Goal: Transaction & Acquisition: Purchase product/service

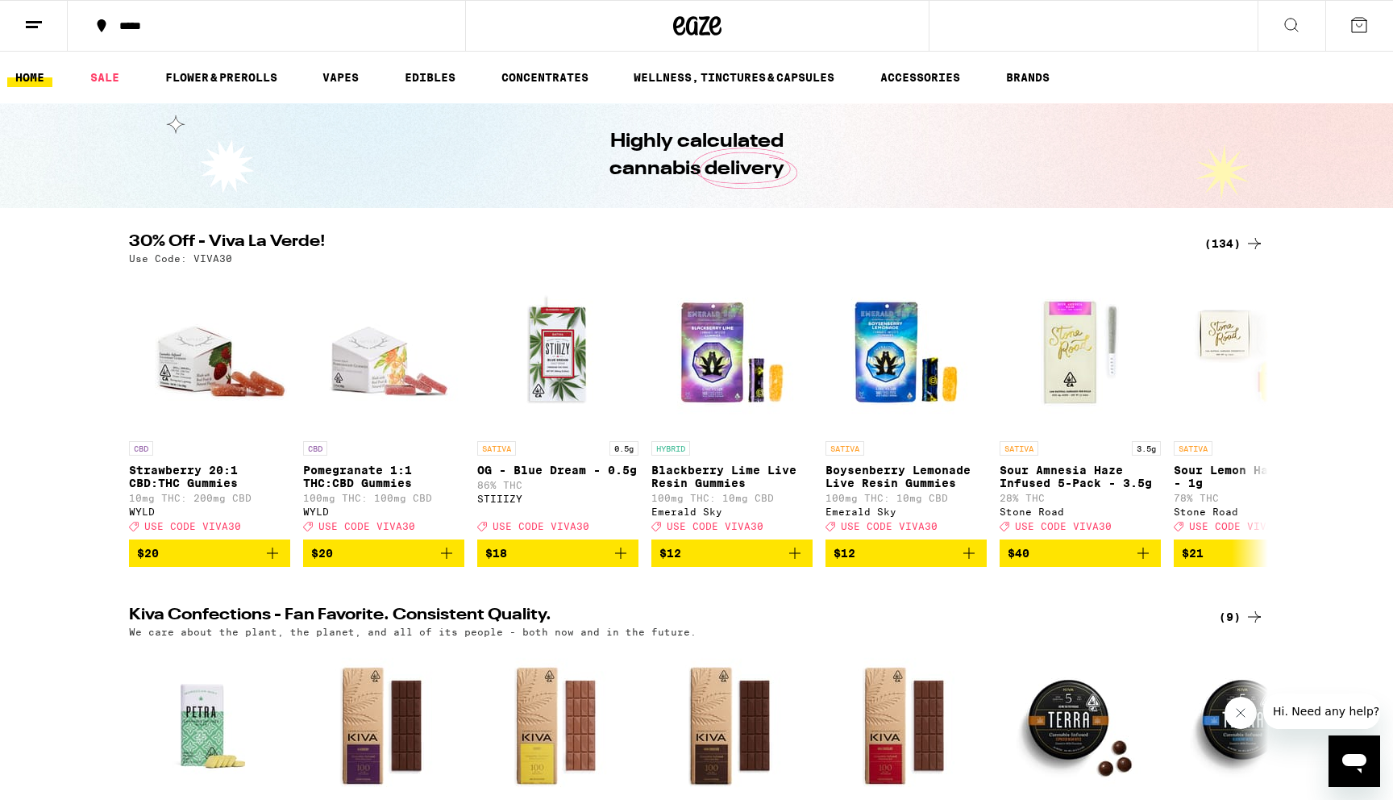
click at [27, 32] on icon at bounding box center [33, 24] width 19 height 19
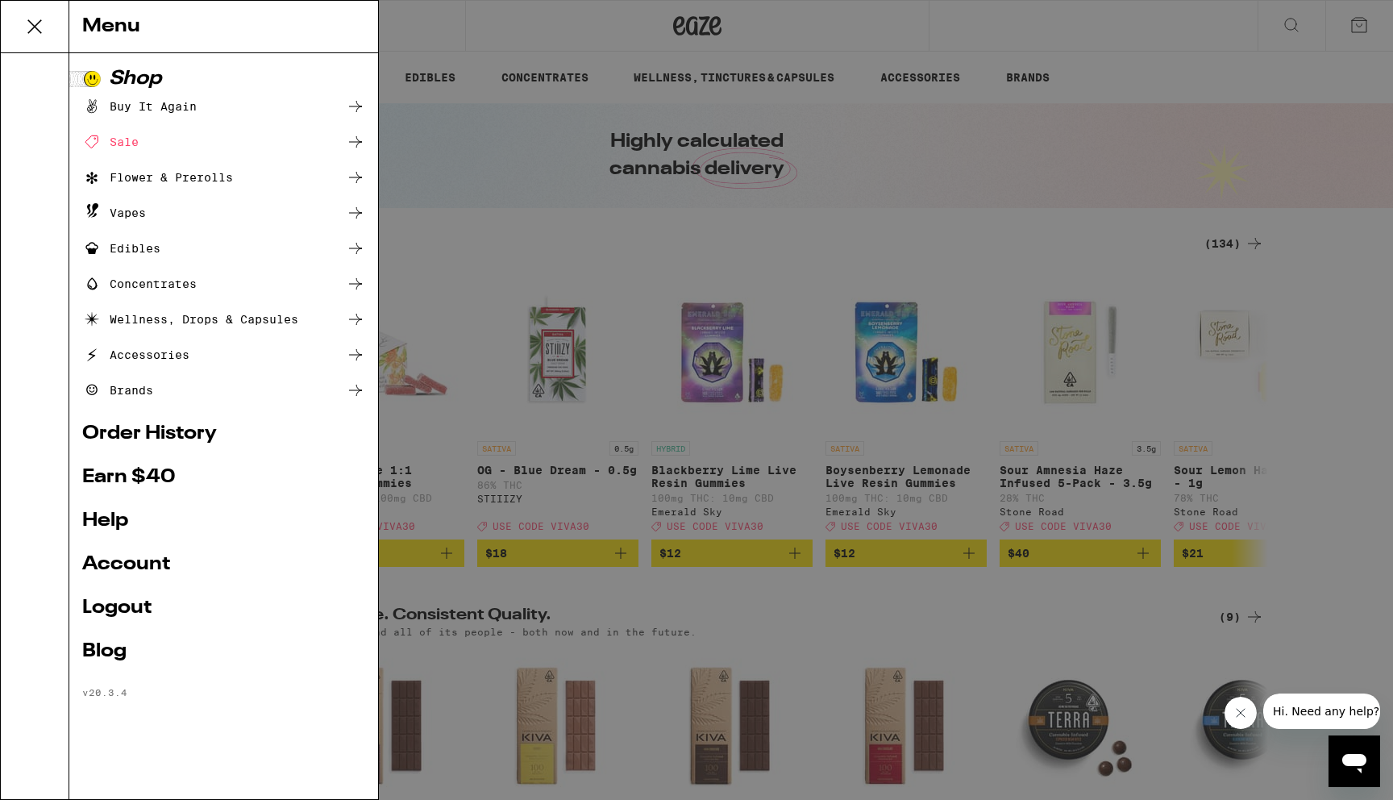
click at [187, 153] on ul "Buy It Again Sale Flower & Prerolls Vapes Edibles Concentrates Wellness, Drops …" at bounding box center [223, 248] width 283 height 303
click at [235, 139] on div "Sale" at bounding box center [223, 141] width 283 height 19
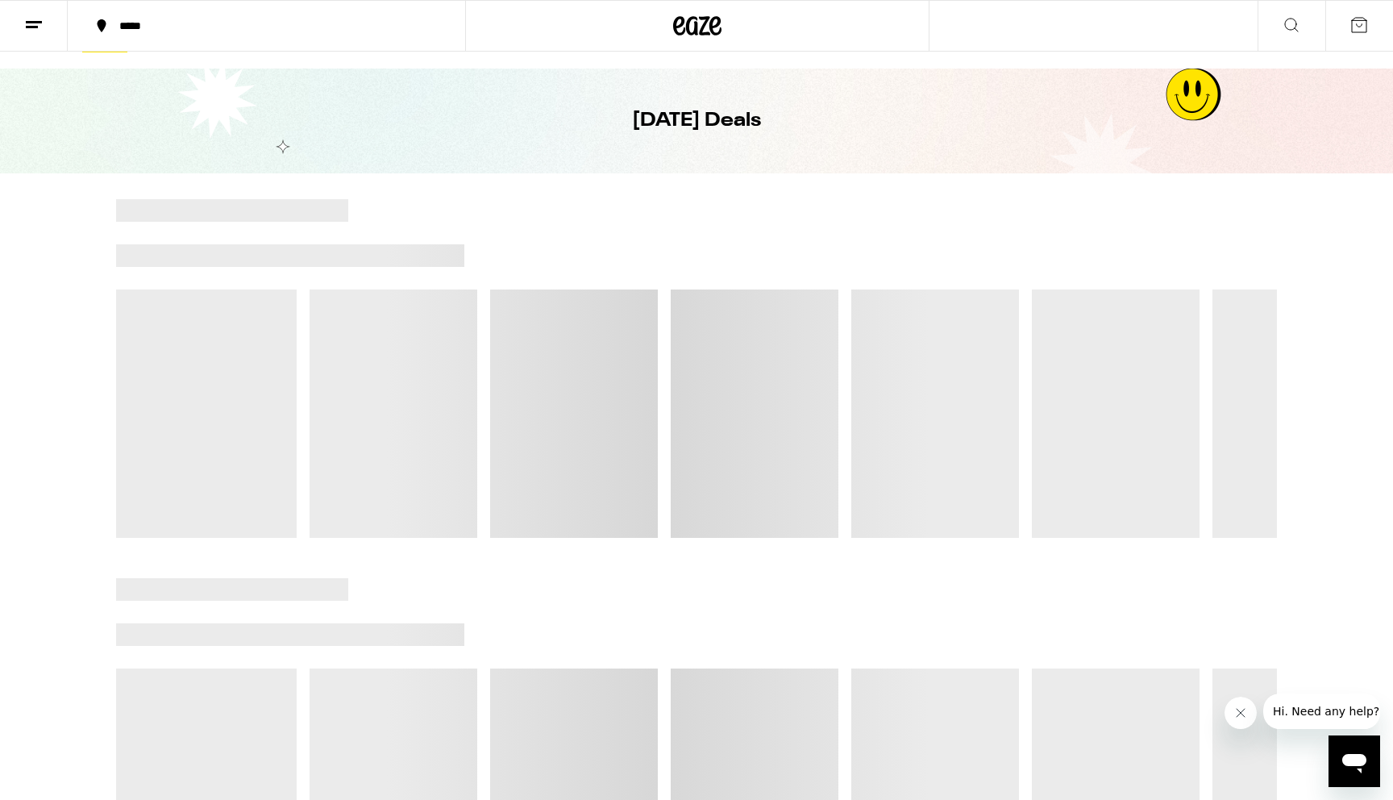
scroll to position [36, 0]
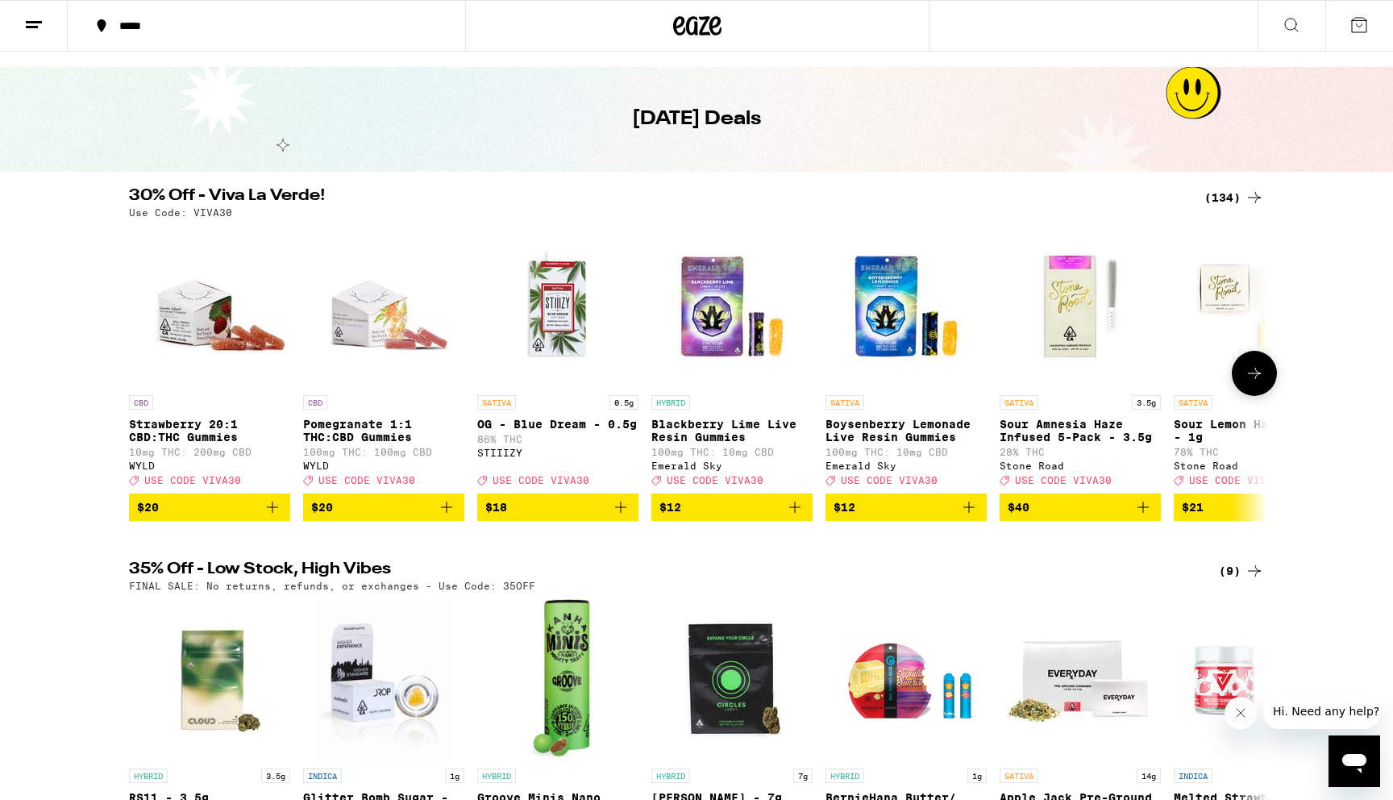
click at [634, 519] on button "$18" at bounding box center [557, 506] width 161 height 27
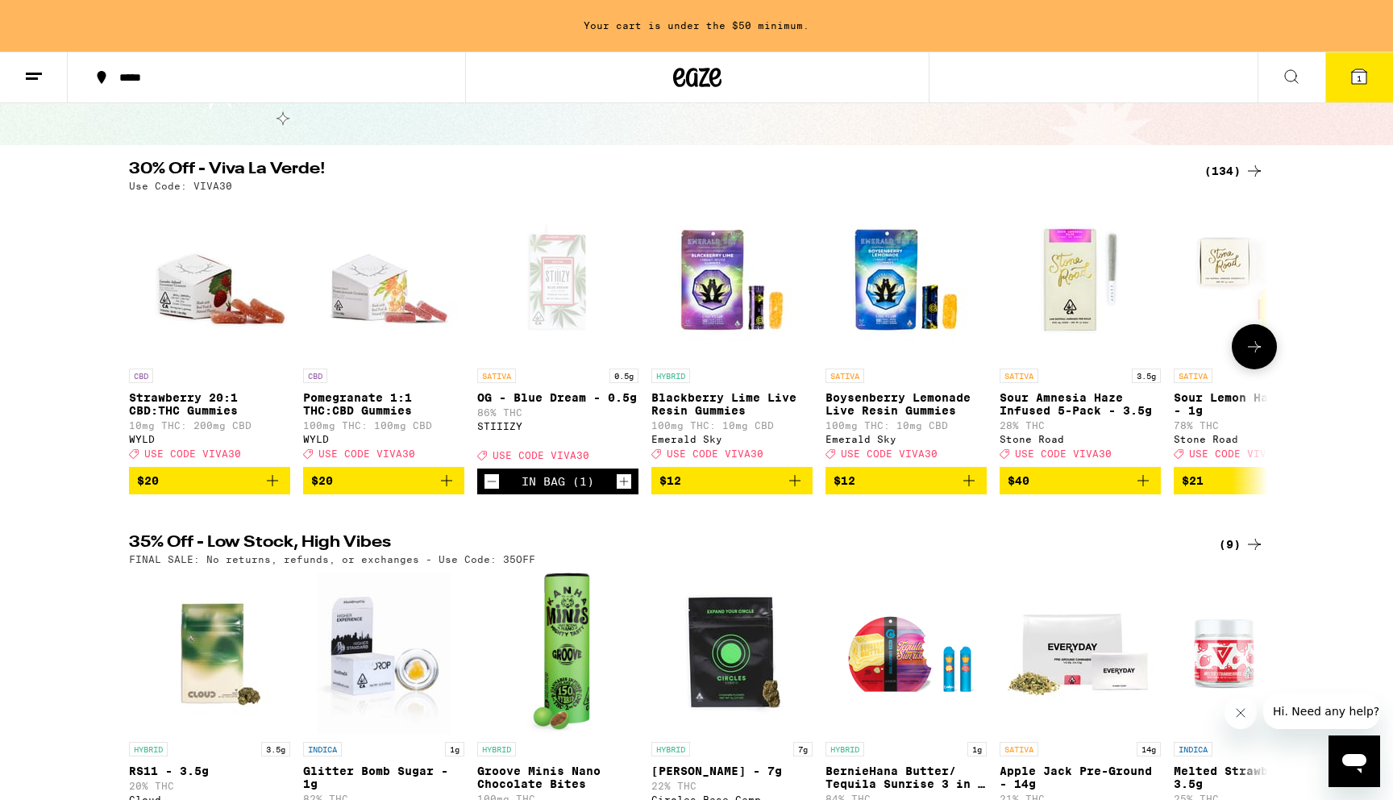
scroll to position [112, 0]
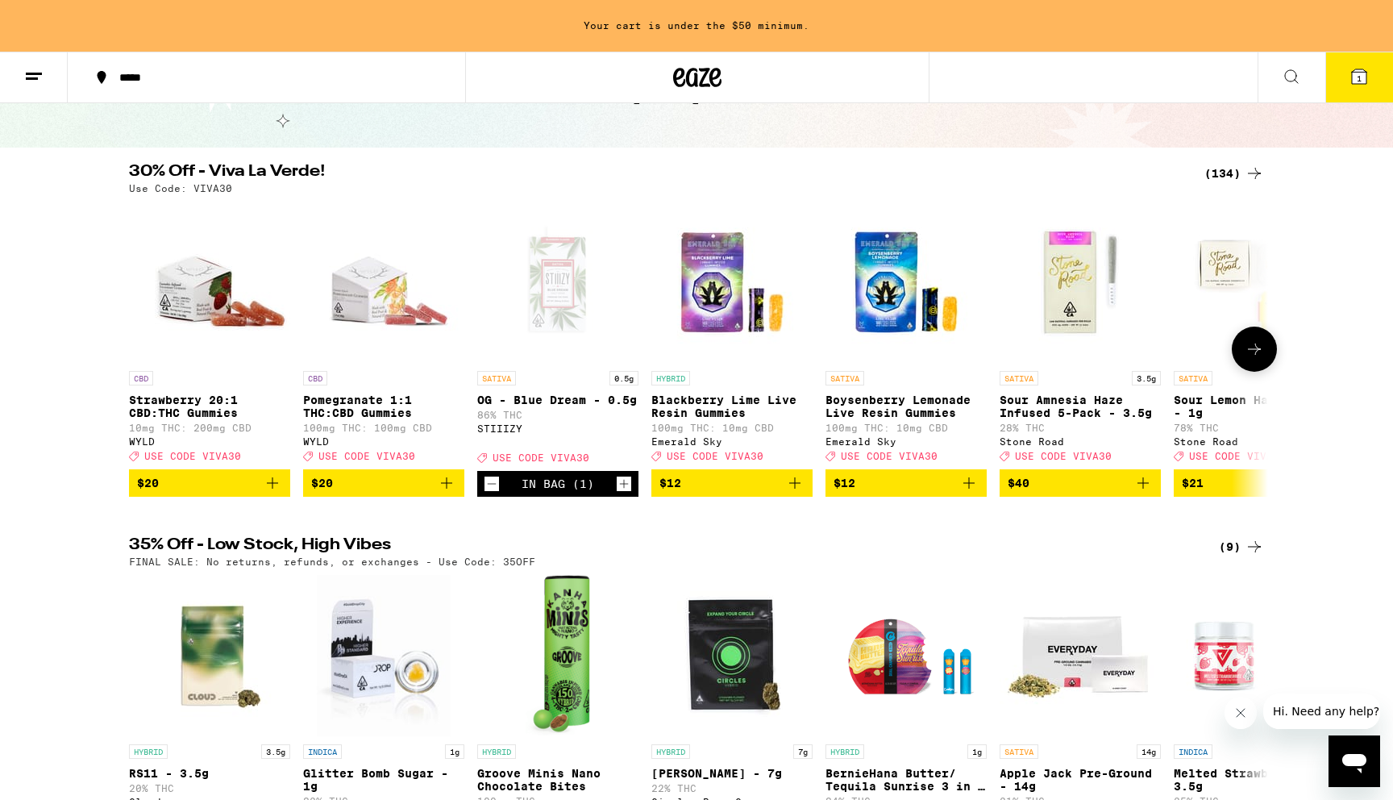
click at [1256, 353] on icon at bounding box center [1254, 349] width 13 height 11
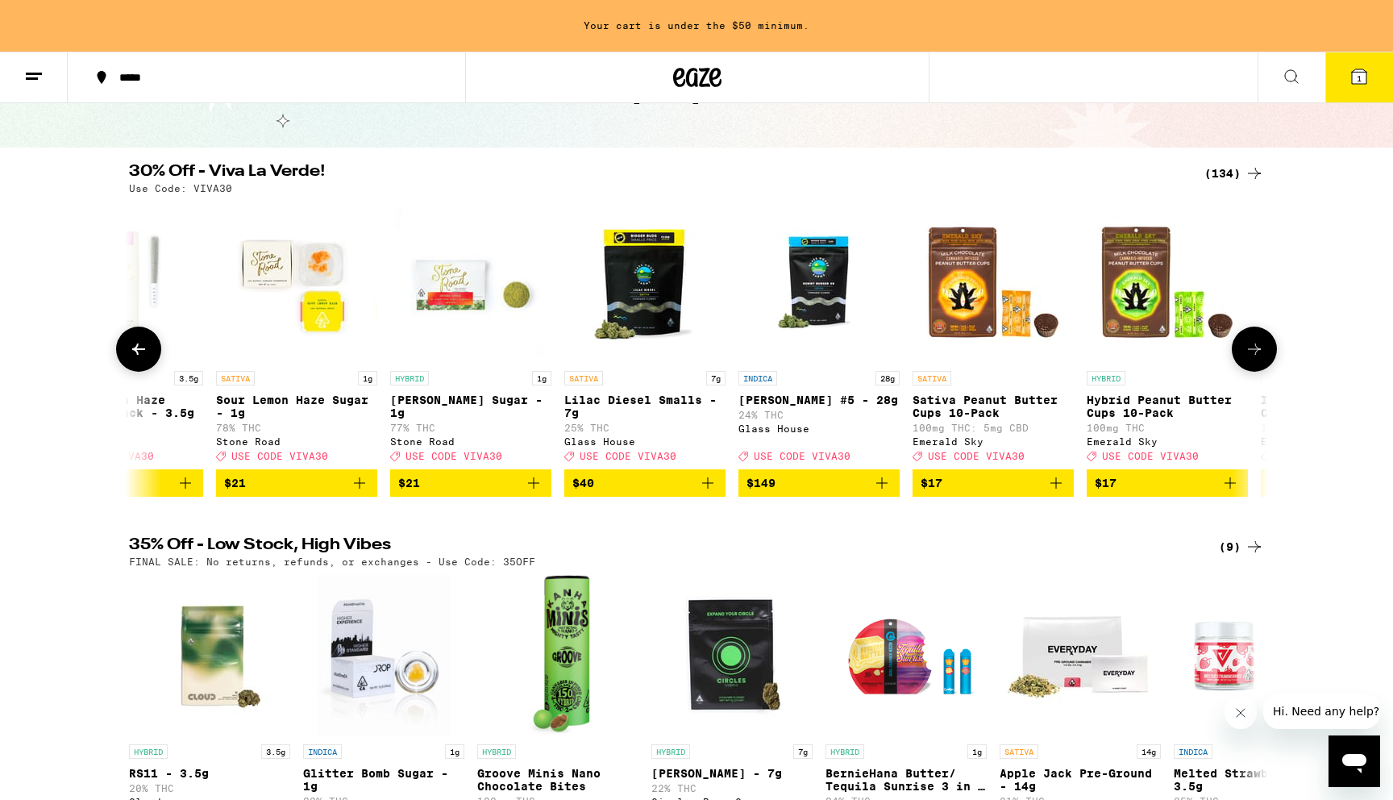
scroll to position [0, 960]
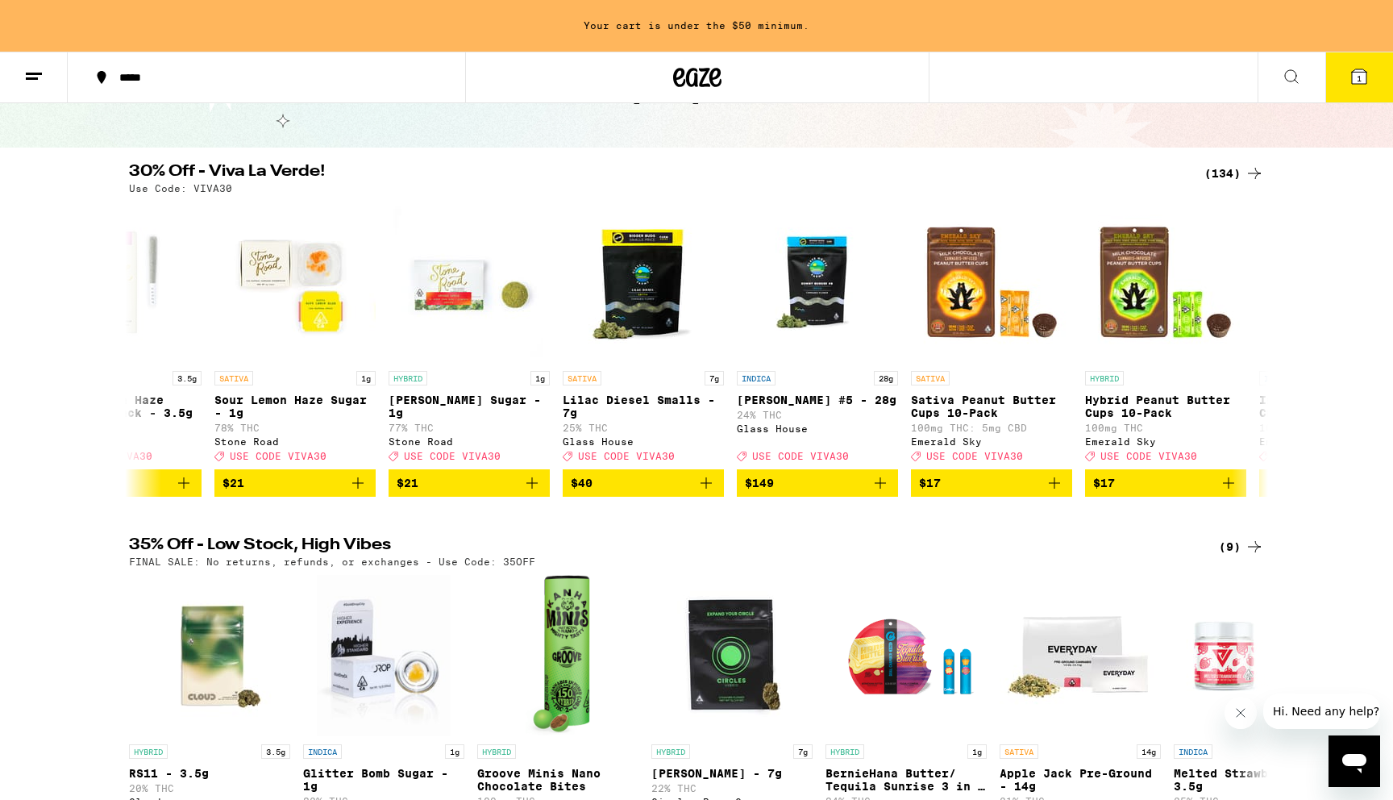
click at [1239, 173] on div "(134)" at bounding box center [1235, 173] width 60 height 19
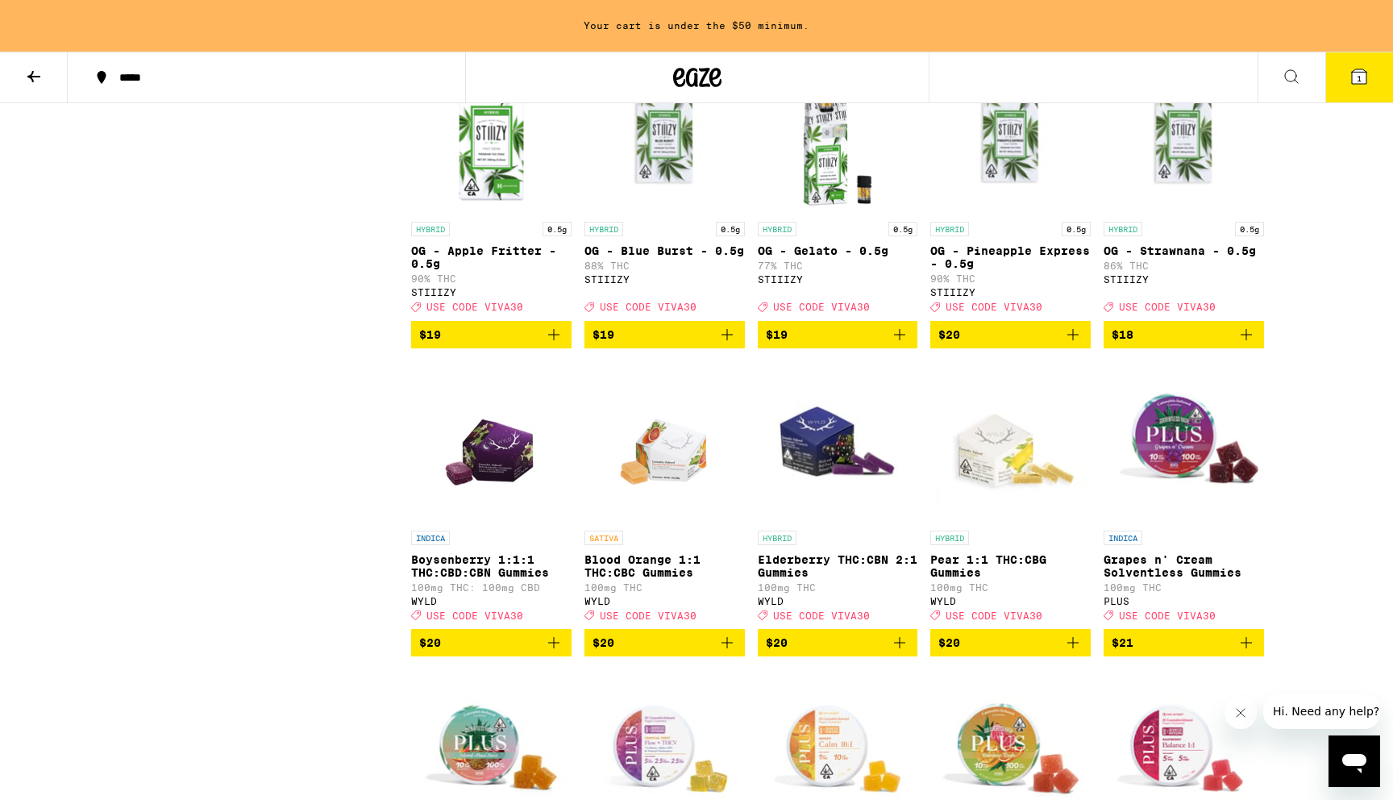
scroll to position [3007, 0]
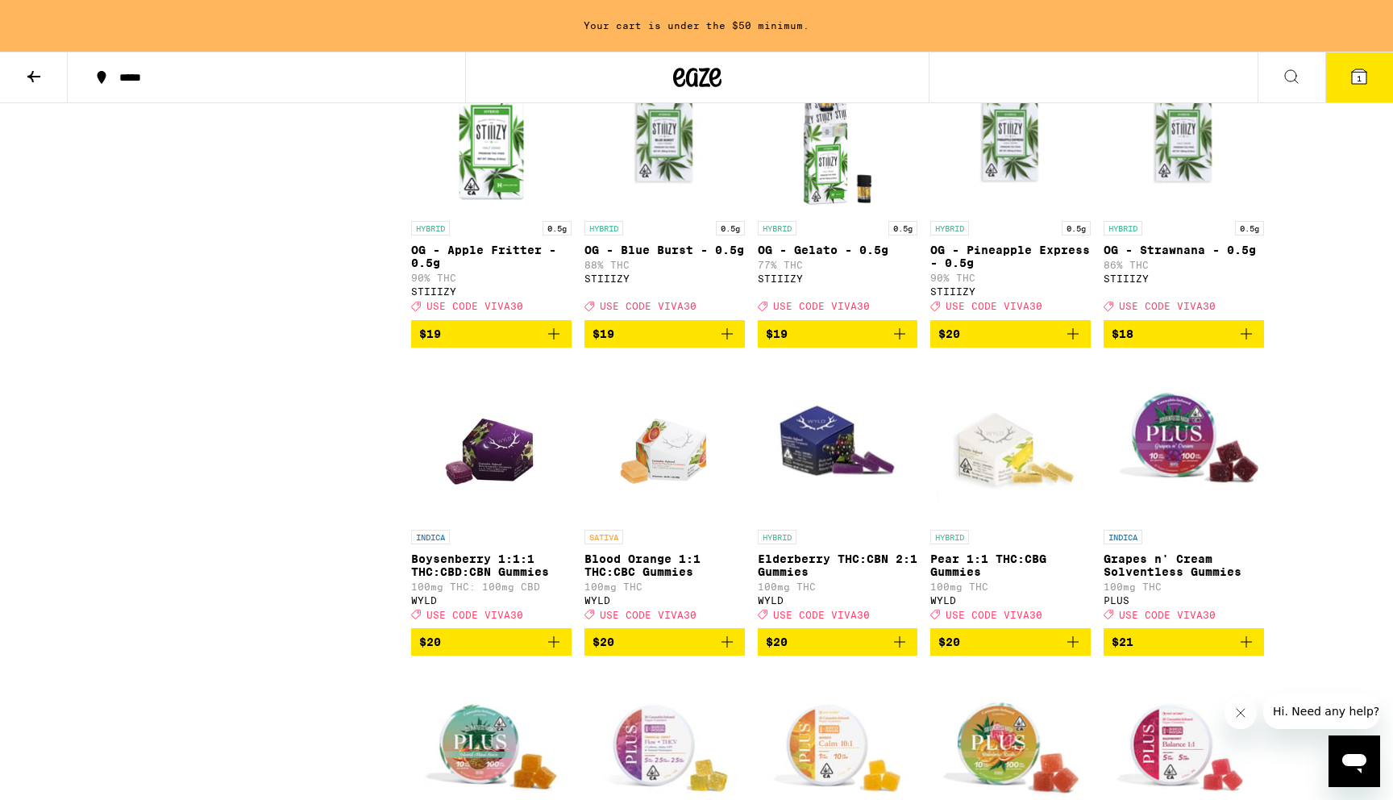
click at [902, 339] on icon "Add to bag" at bounding box center [899, 333] width 11 height 11
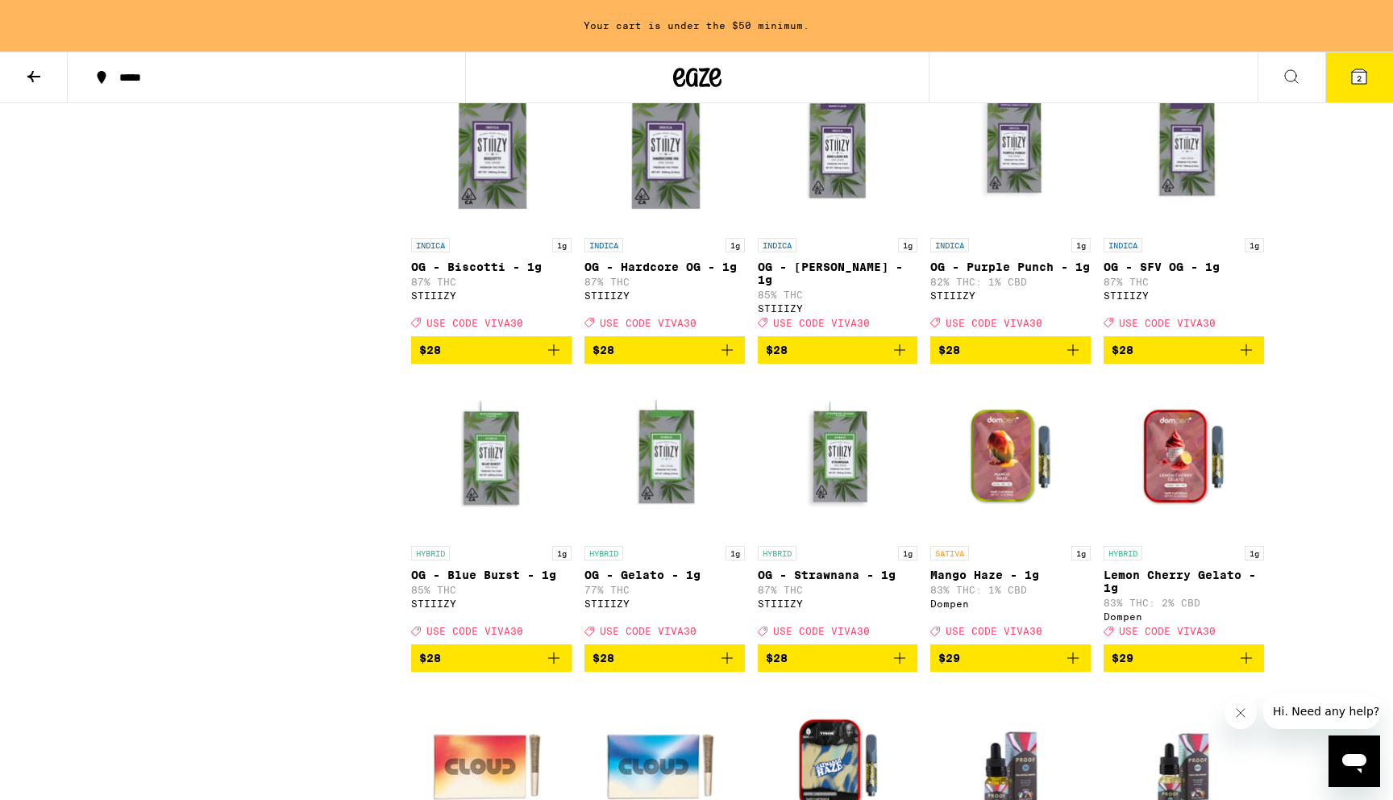
scroll to position [5539, 0]
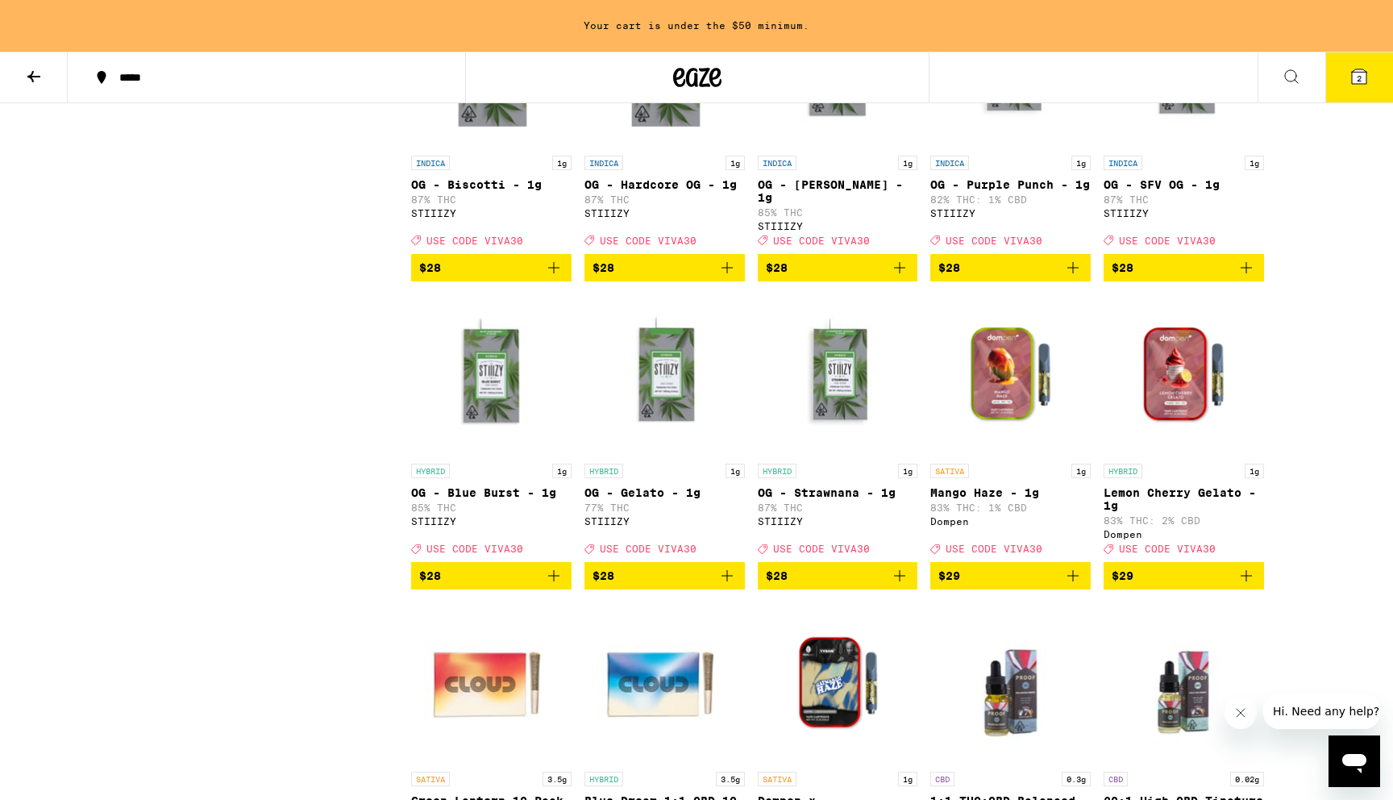
click at [1077, 277] on icon "Add to bag" at bounding box center [1073, 267] width 19 height 19
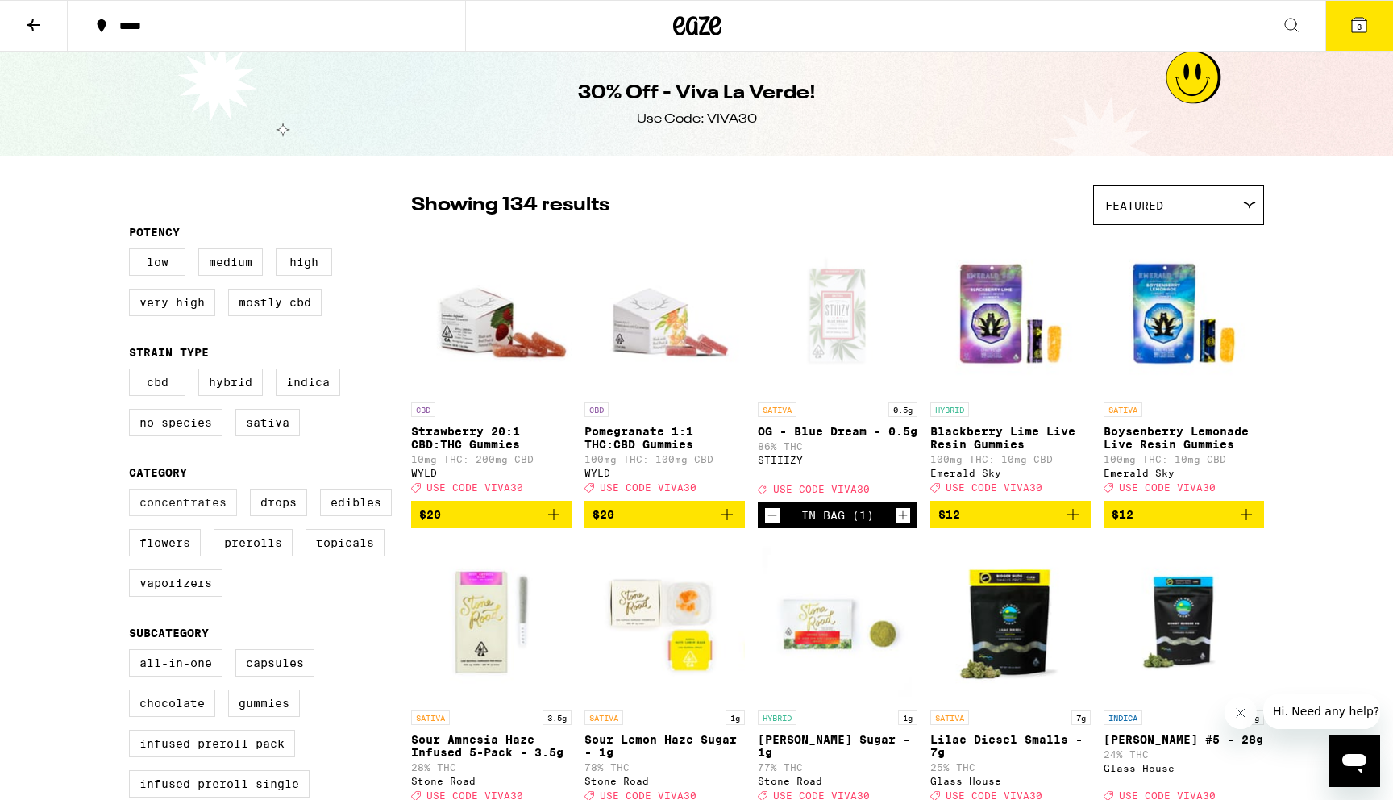
scroll to position [35, 0]
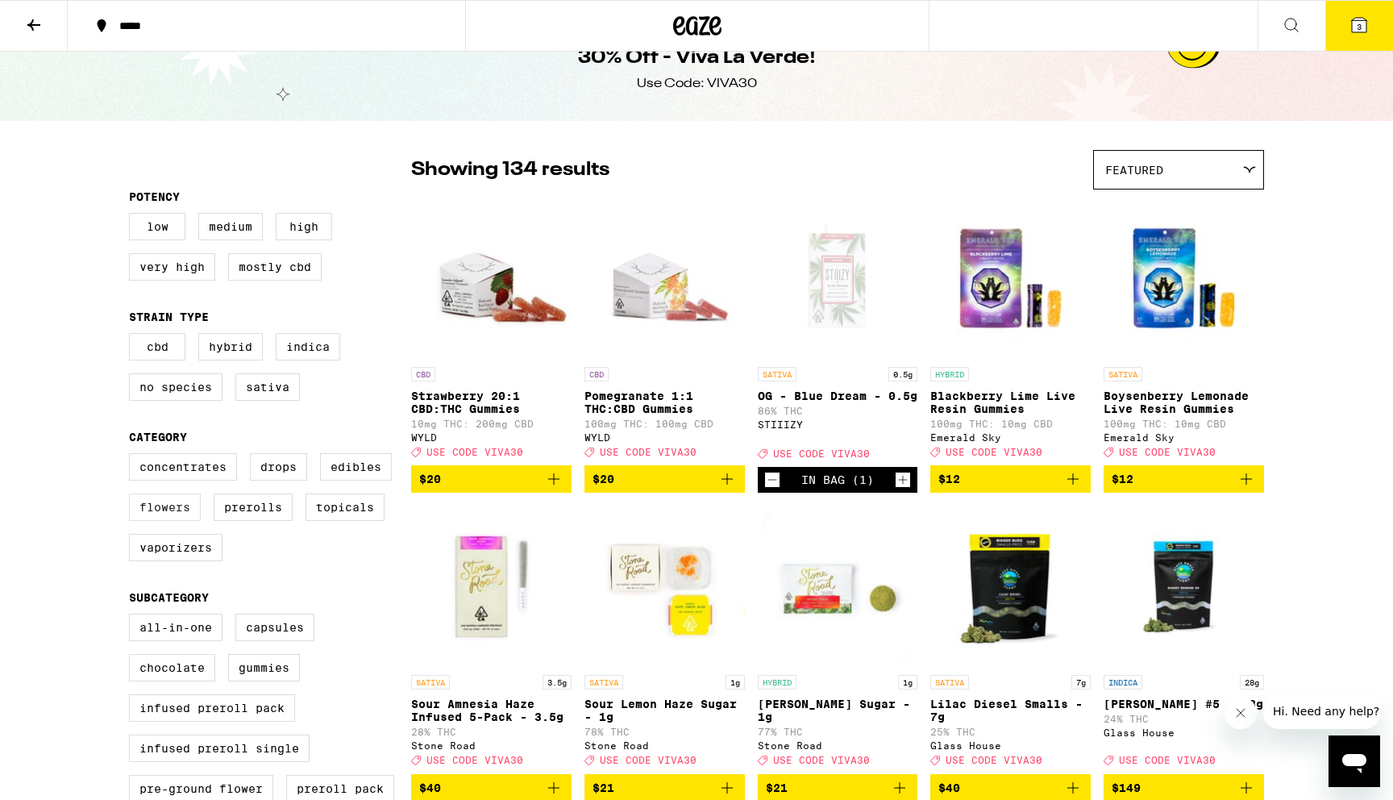
click at [163, 521] on label "Flowers" at bounding box center [165, 506] width 72 height 27
click at [133, 456] on input "Flowers" at bounding box center [132, 456] width 1 height 1
checkbox input "true"
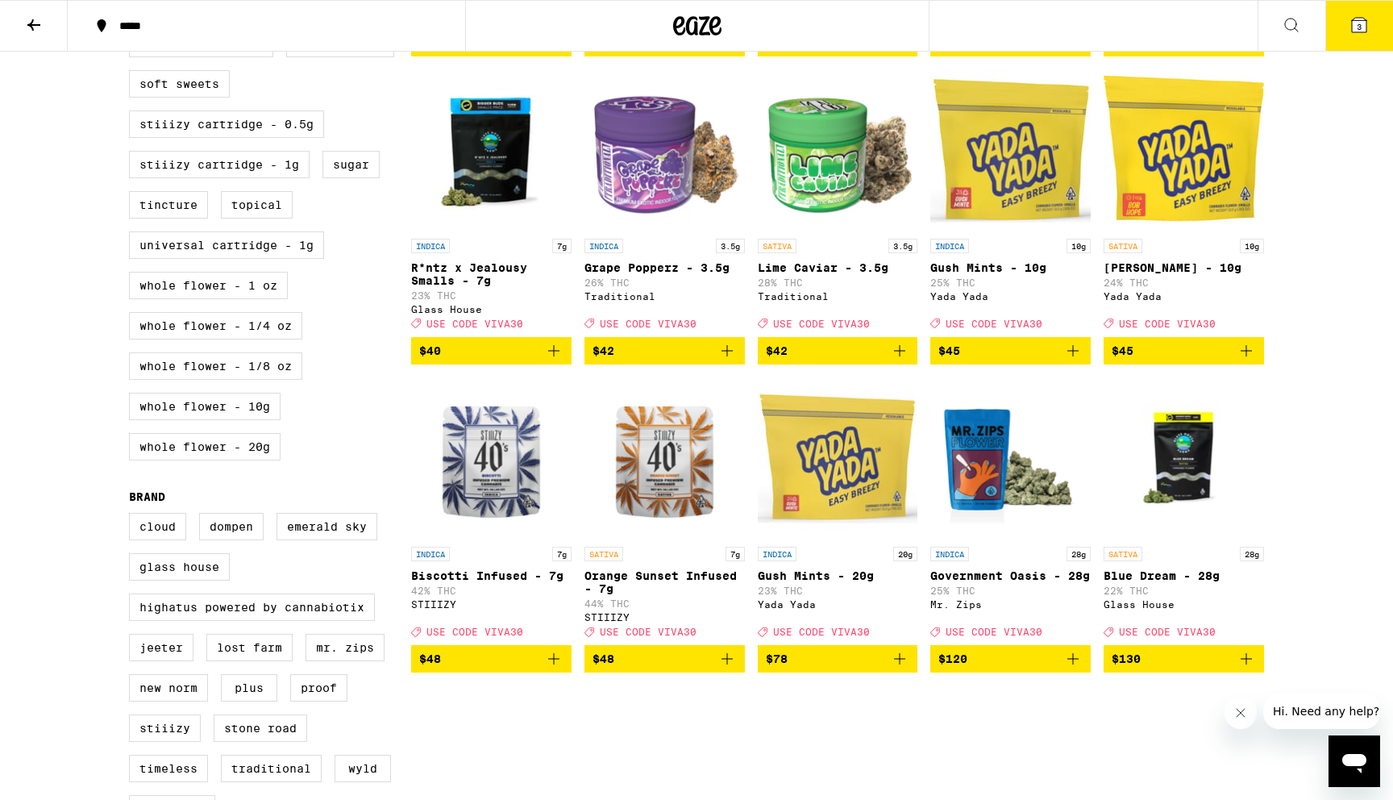
scroll to position [782, 0]
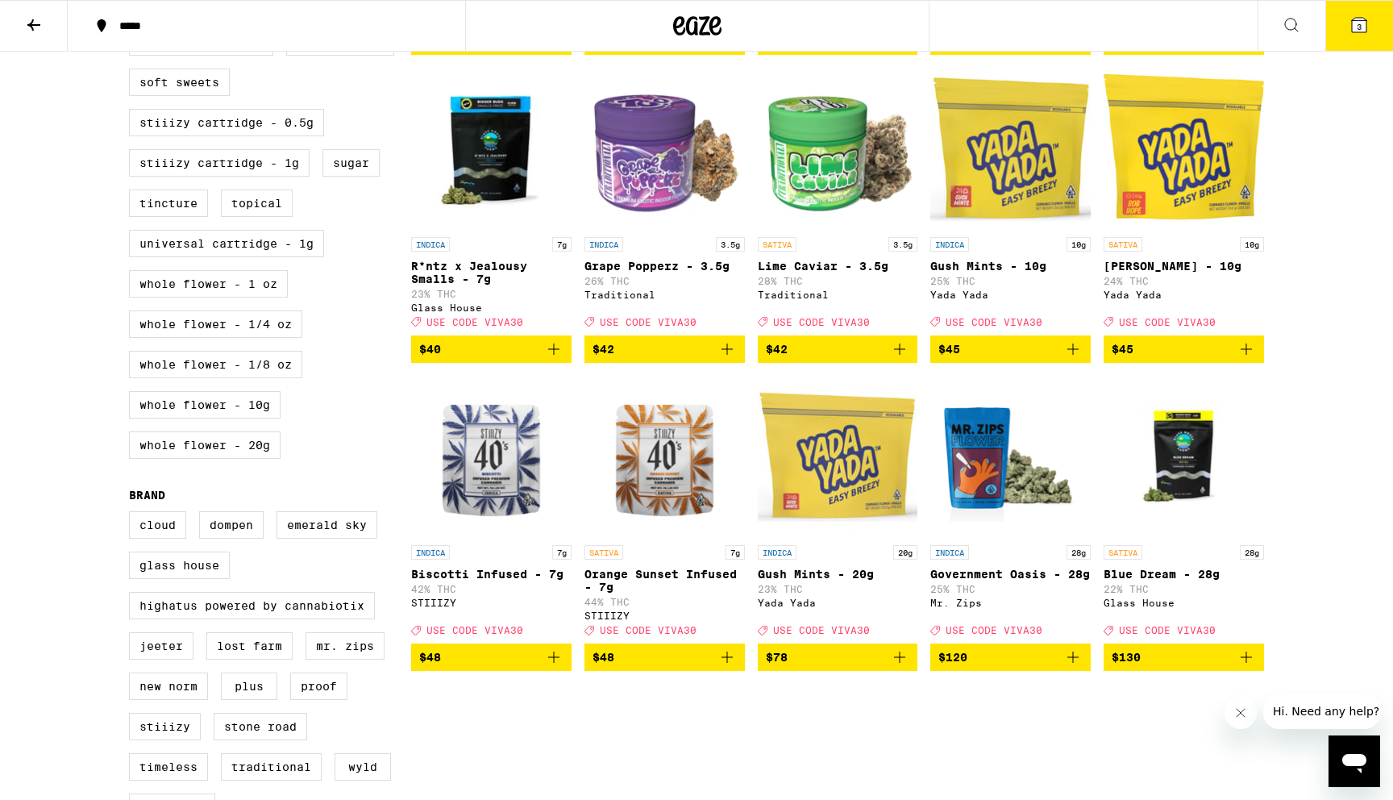
click at [725, 667] on icon "Add to bag" at bounding box center [727, 657] width 19 height 19
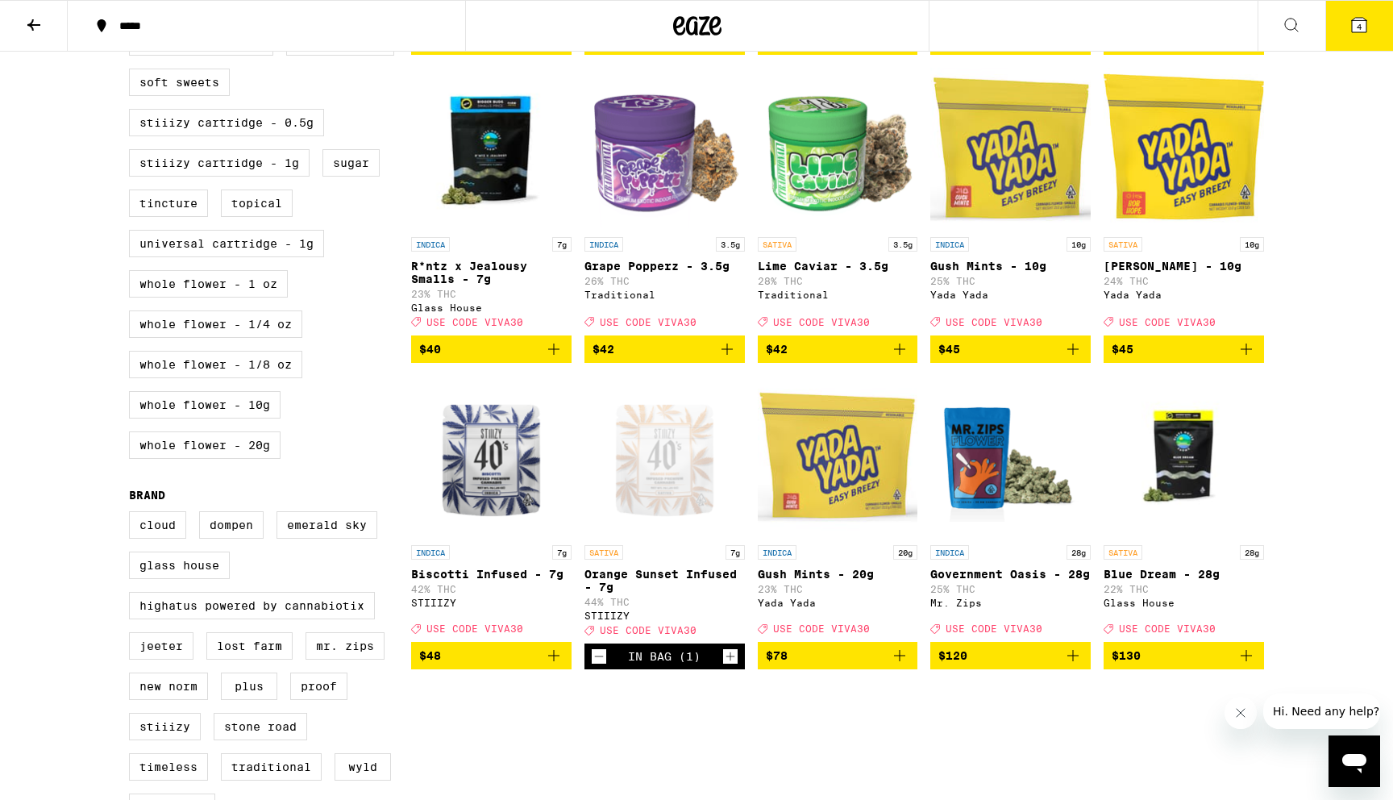
click at [33, 9] on button at bounding box center [34, 26] width 68 height 51
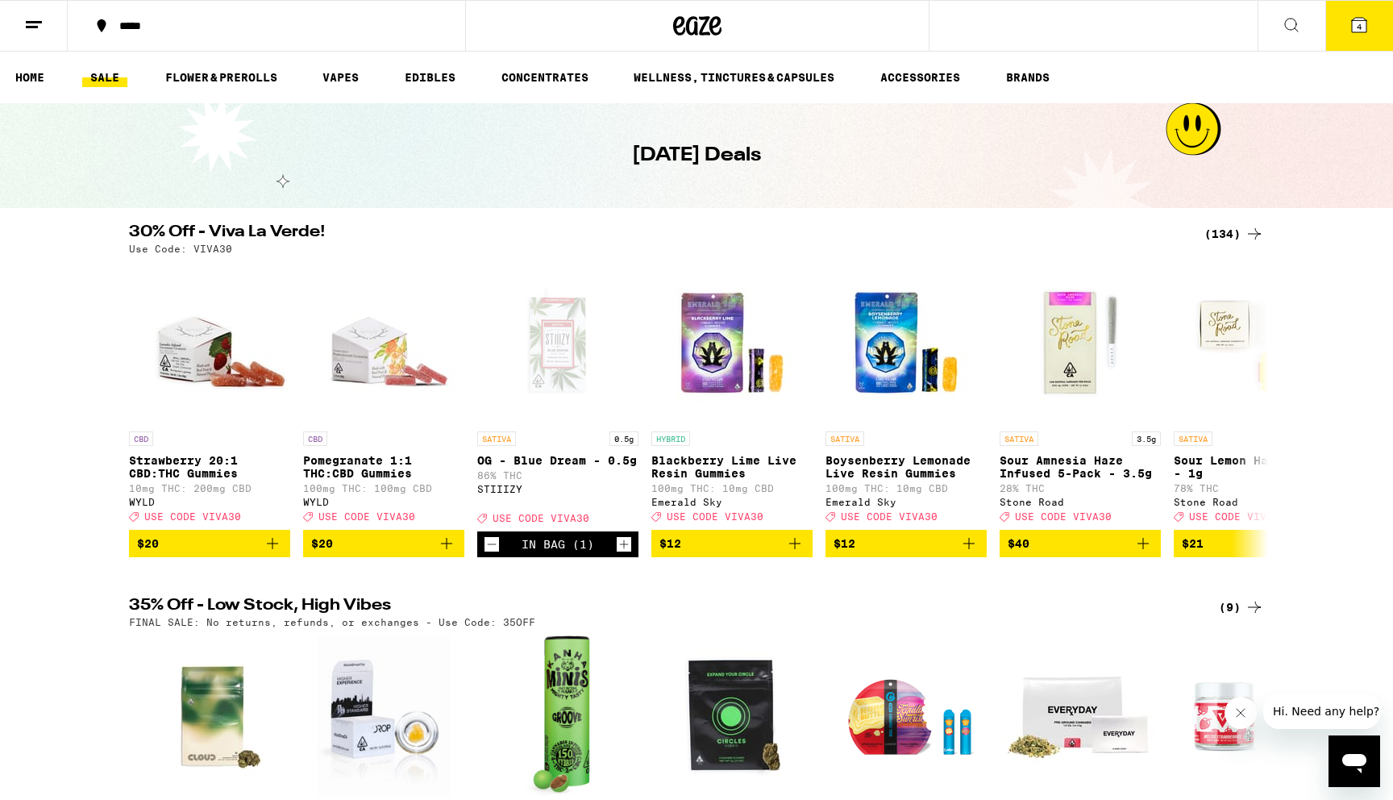
click at [33, 24] on icon at bounding box center [33, 24] width 19 height 19
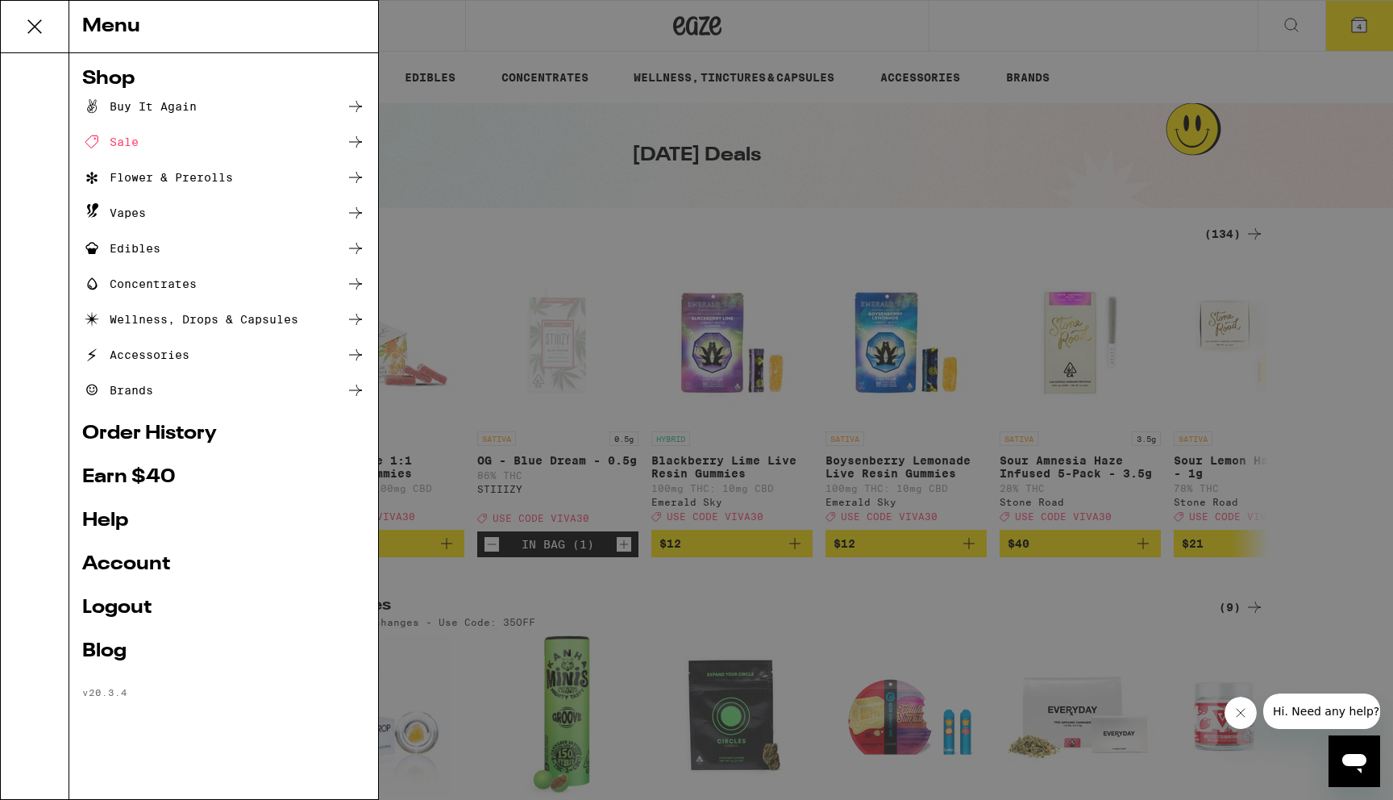
click at [1342, 64] on div "Menu Shop Buy It Again Sale Flower & Prerolls Vapes Edibles Concentrates Wellne…" at bounding box center [696, 400] width 1393 height 800
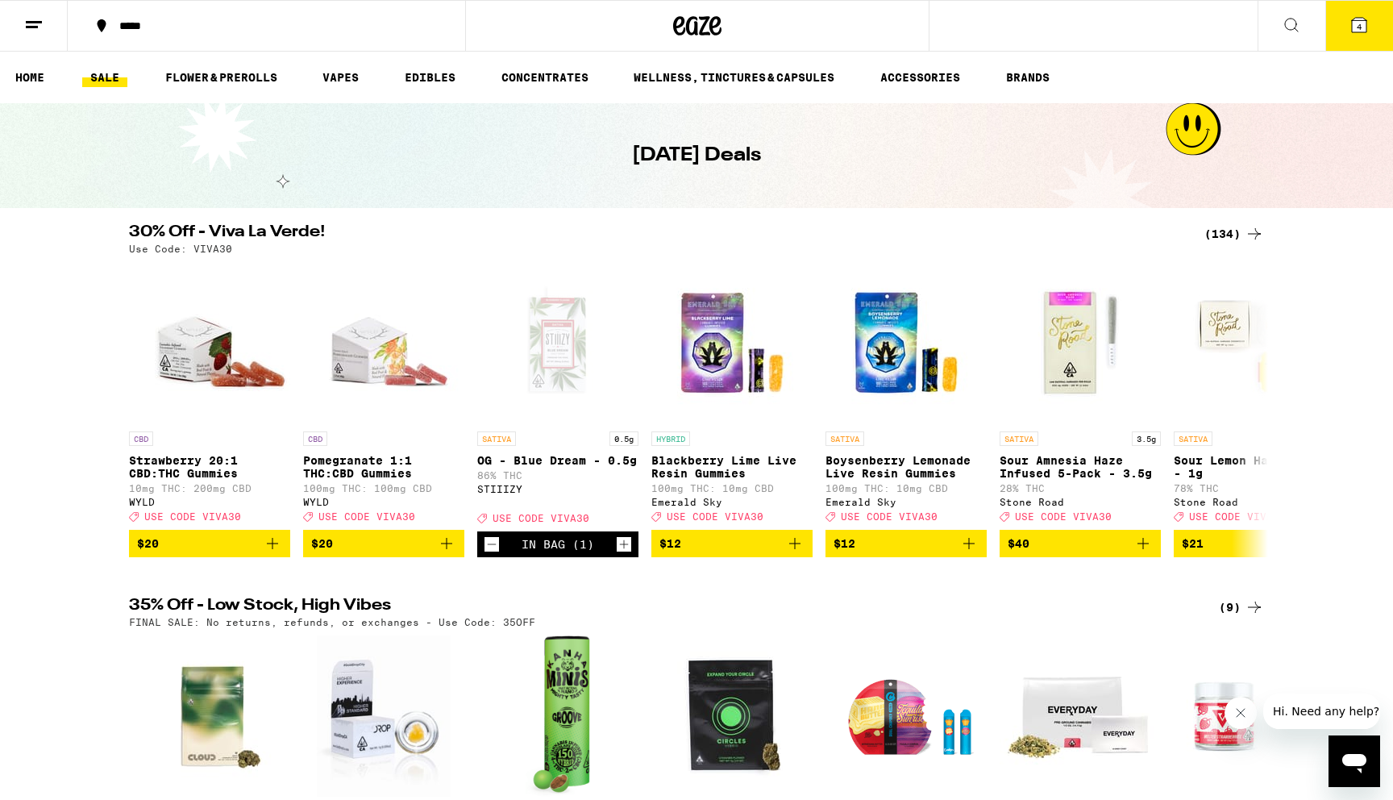
click at [1358, 33] on icon at bounding box center [1359, 24] width 19 height 19
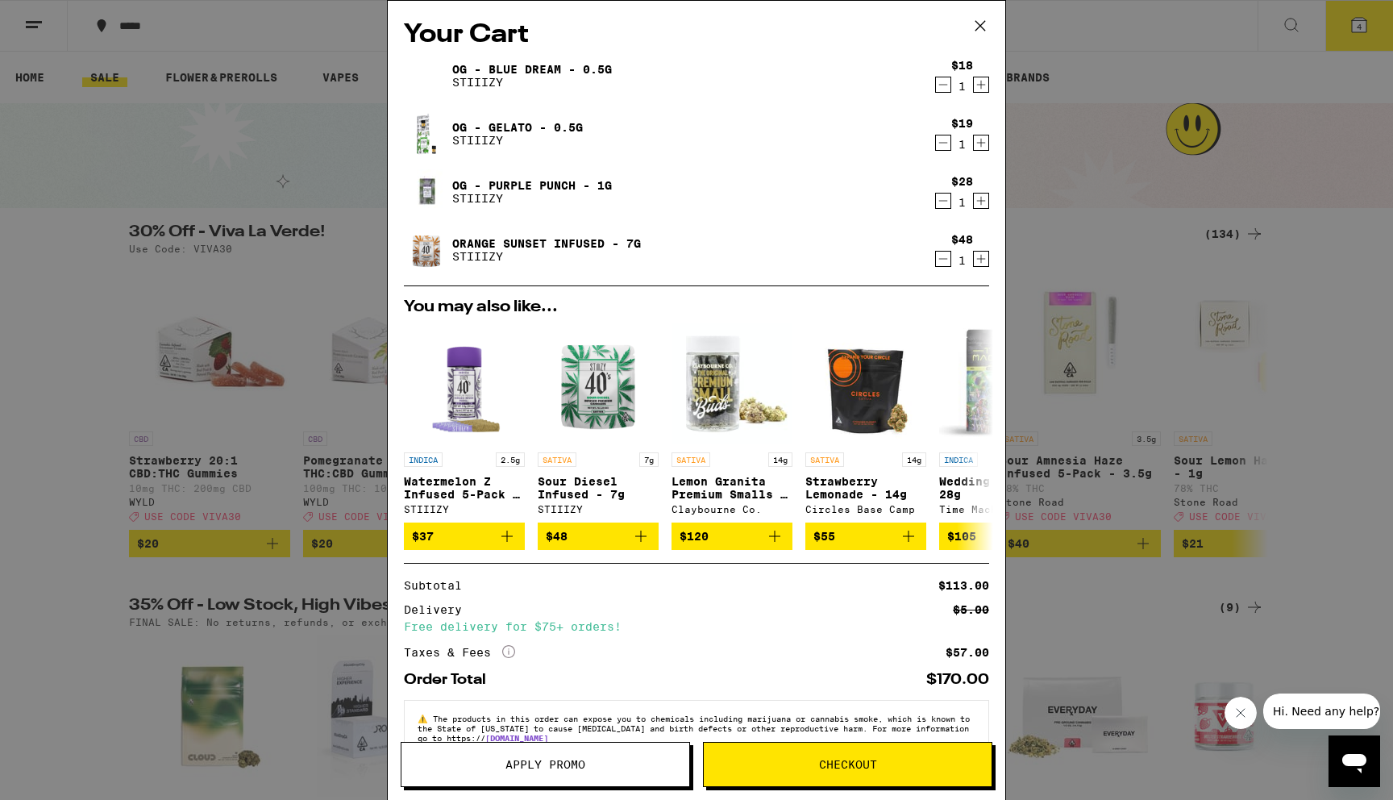
click at [947, 149] on icon "Decrement" at bounding box center [943, 142] width 15 height 19
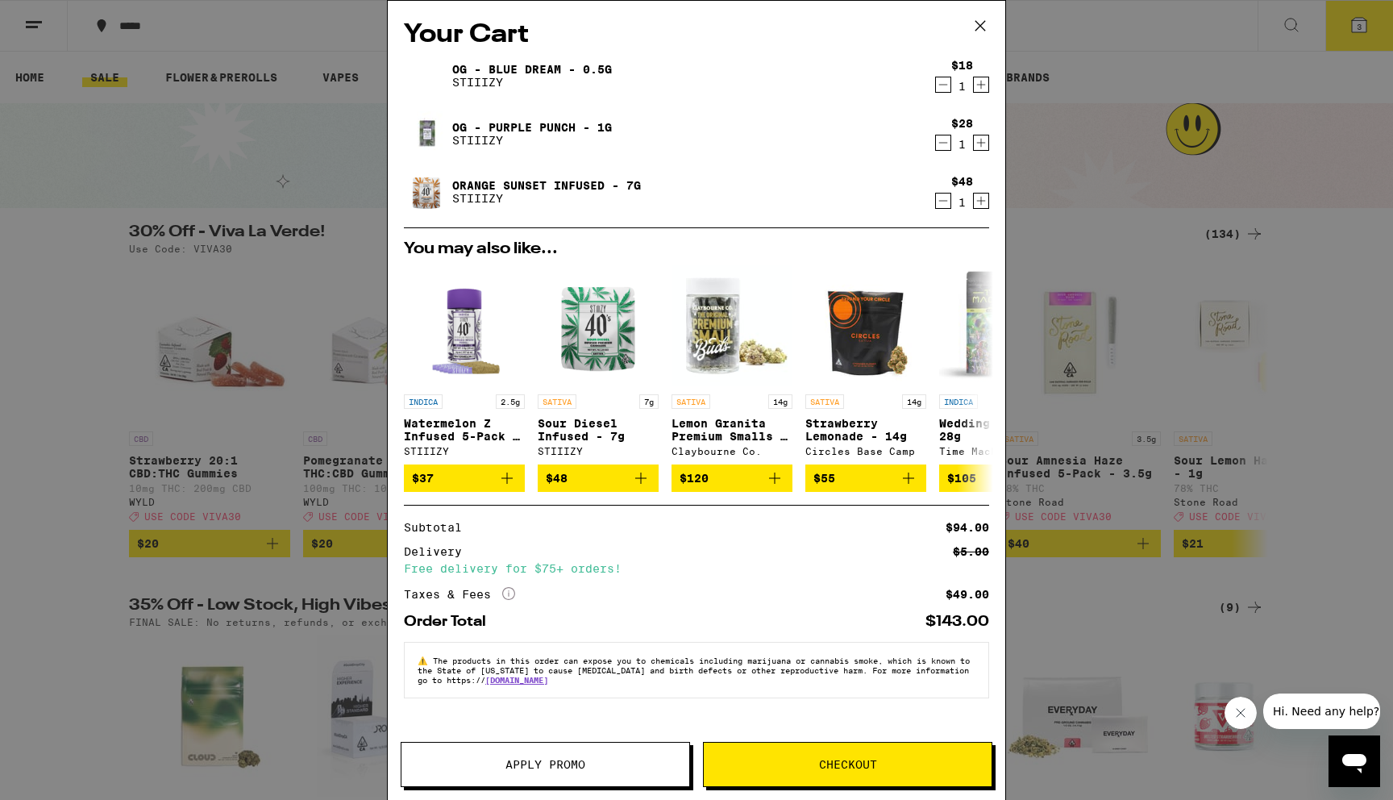
click at [546, 764] on span "Apply Promo" at bounding box center [546, 764] width 80 height 11
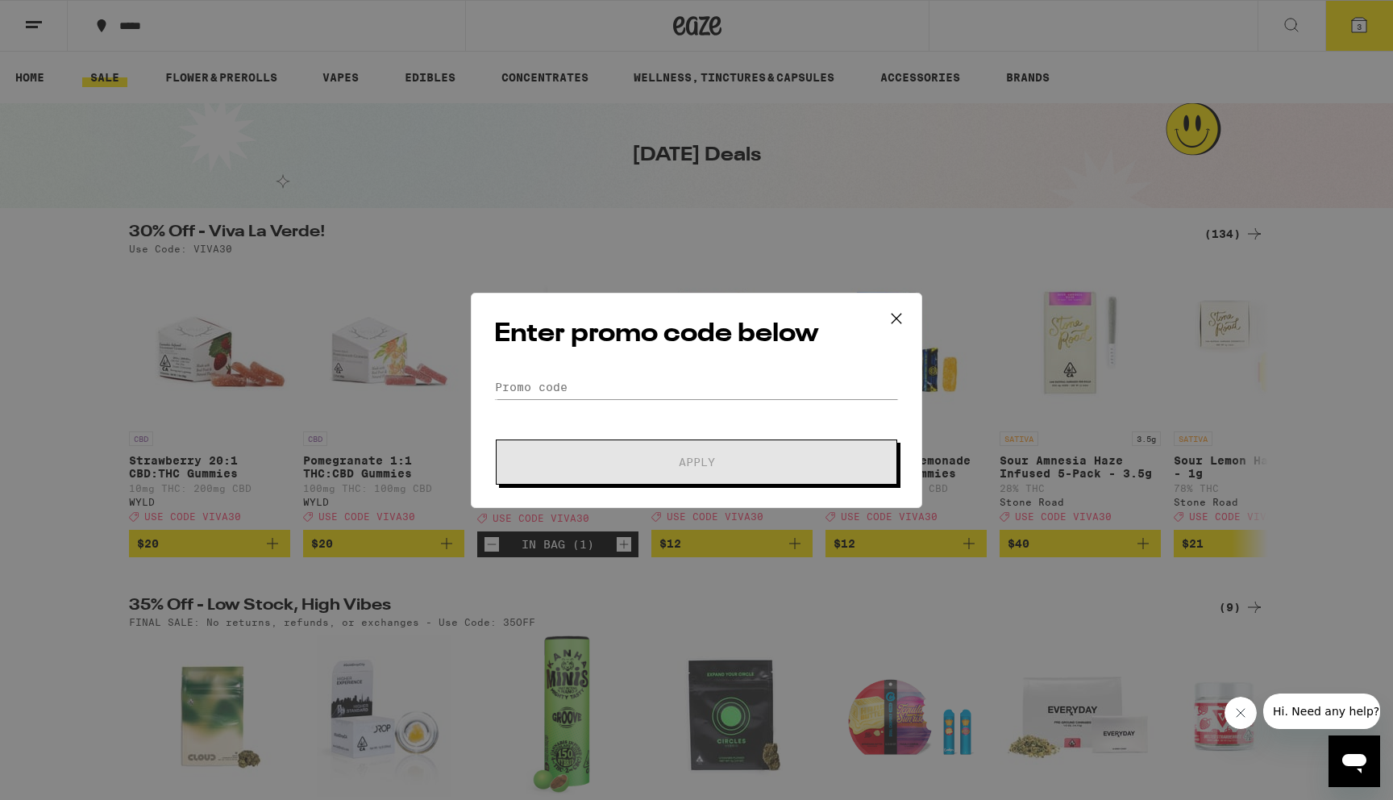
click at [673, 431] on form "Promo Code Apply" at bounding box center [696, 430] width 405 height 110
click at [673, 396] on input "Promo Code" at bounding box center [696, 387] width 405 height 24
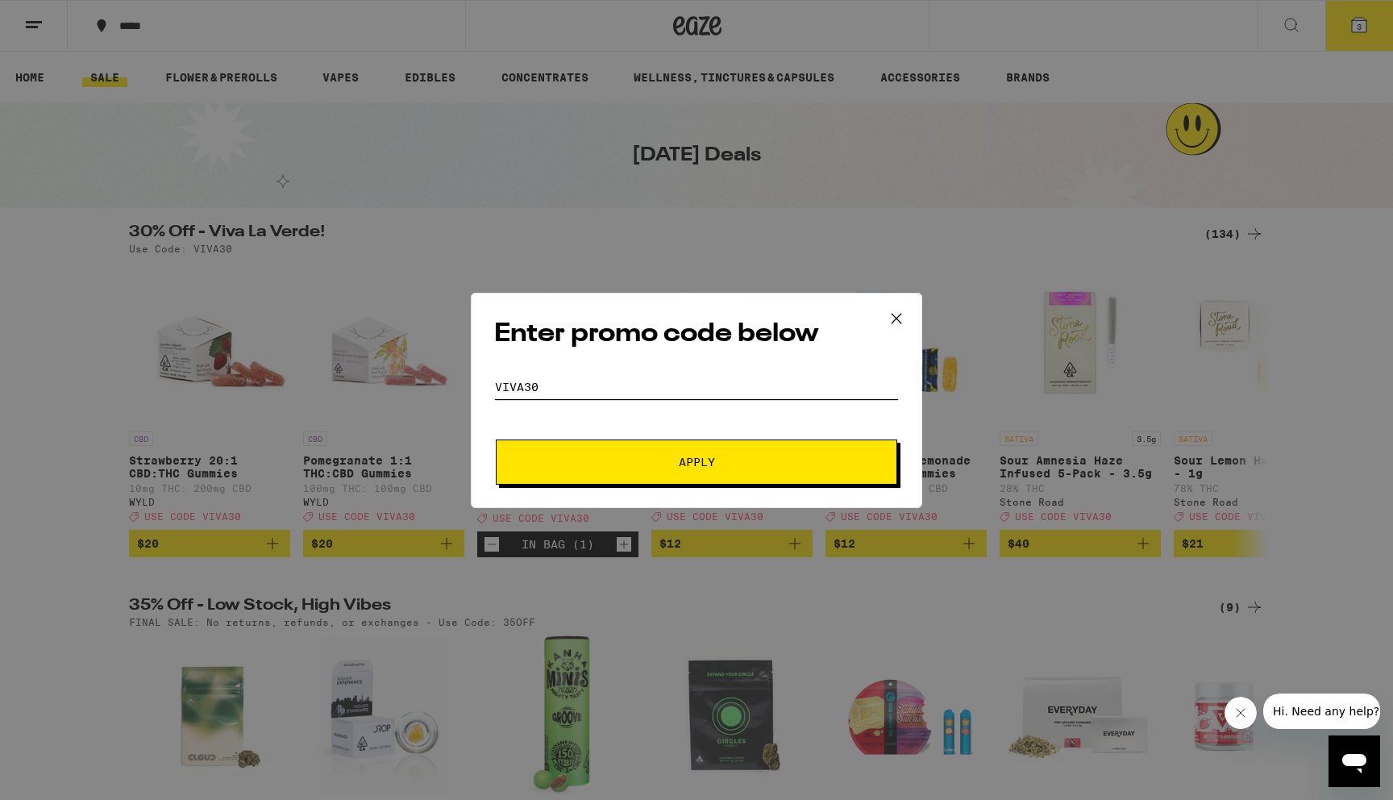
type input "viva30"
click at [496, 439] on button "Apply" at bounding box center [697, 461] width 402 height 45
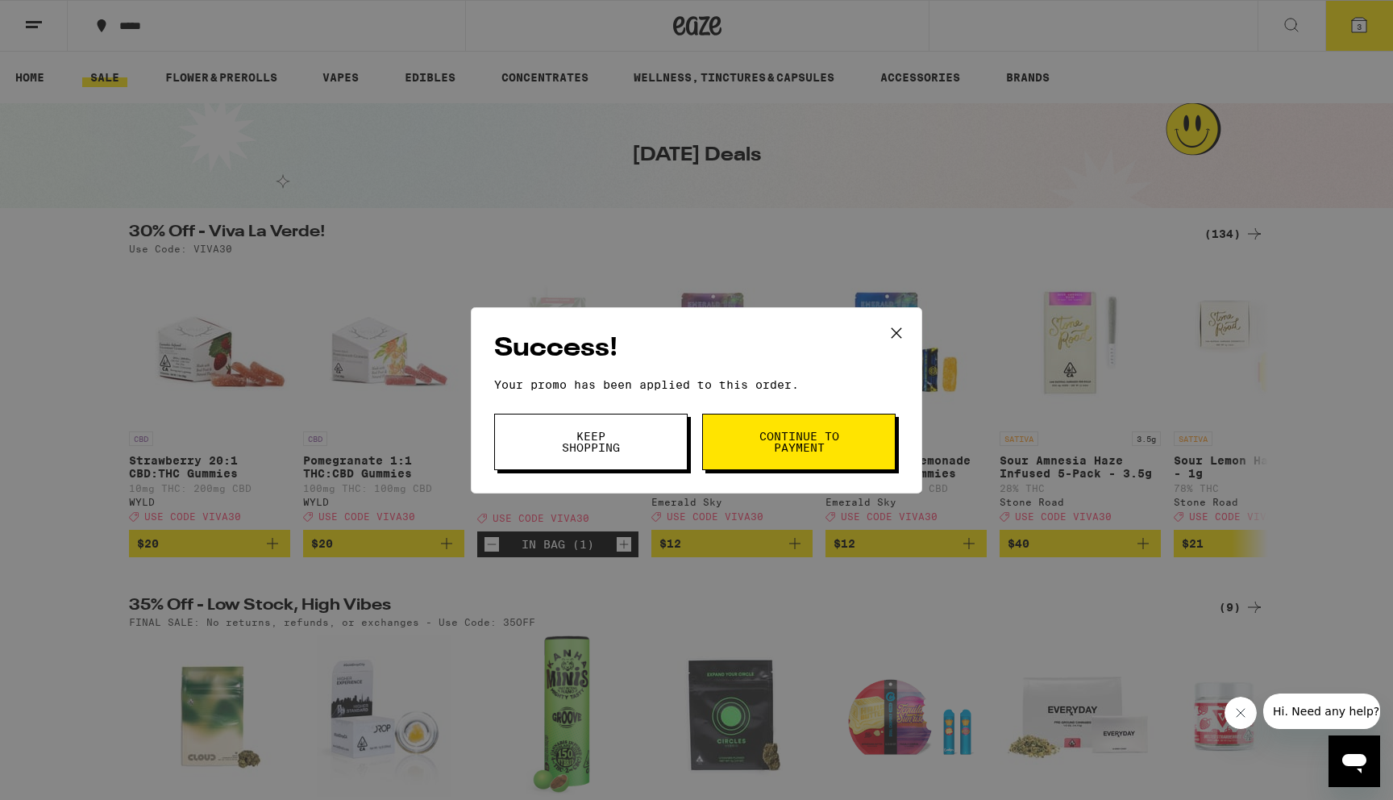
click at [789, 443] on span "Continue to payment" at bounding box center [799, 442] width 82 height 23
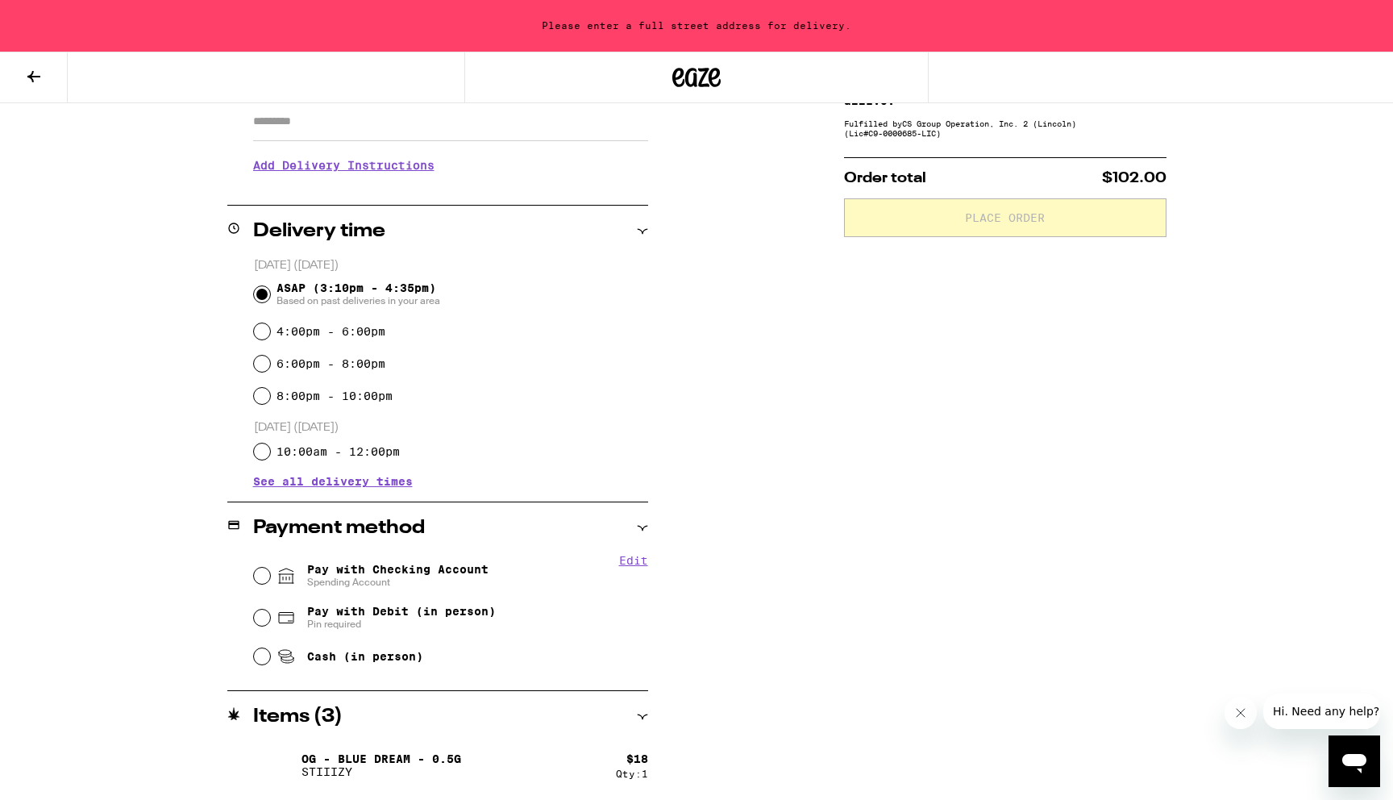
scroll to position [414, 0]
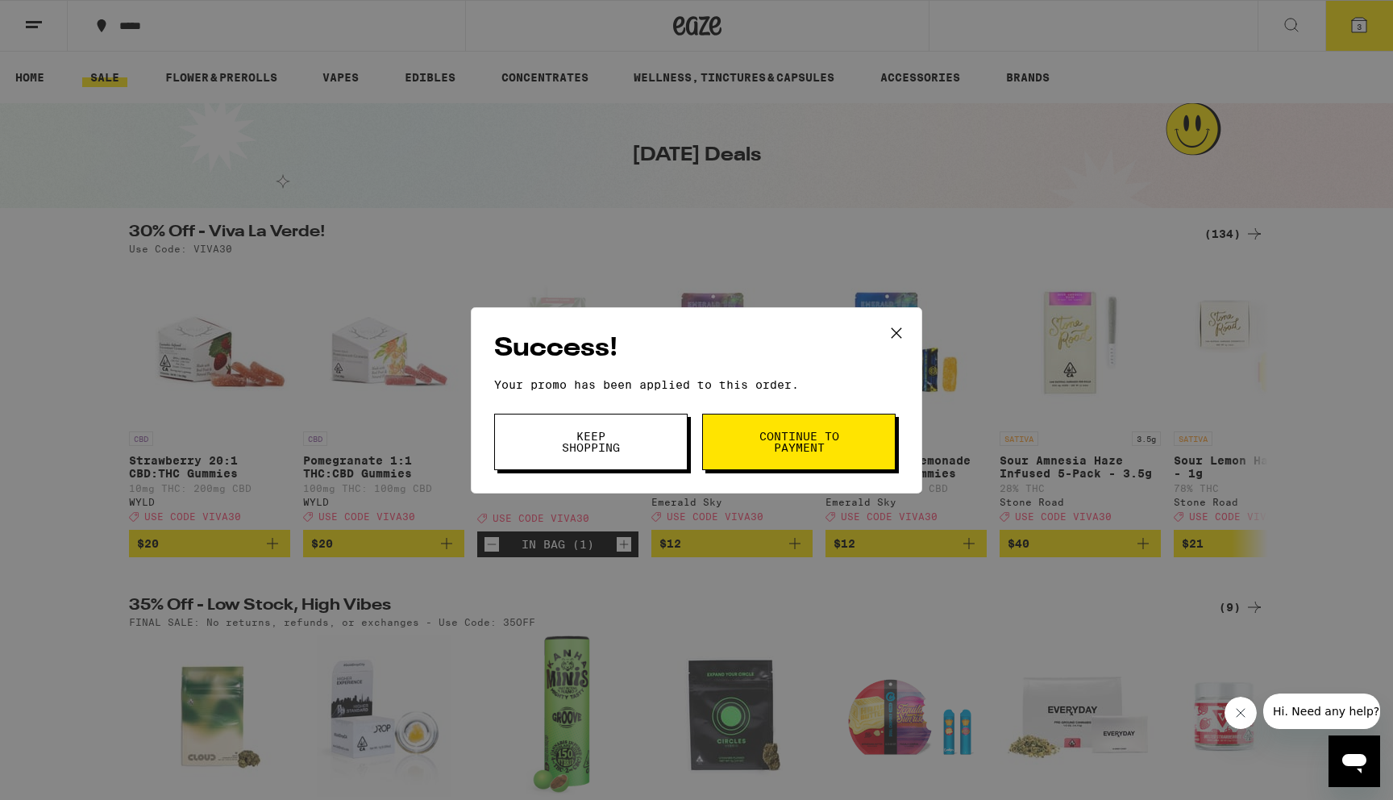
click at [632, 443] on button "Keep Shopping" at bounding box center [591, 442] width 194 height 56
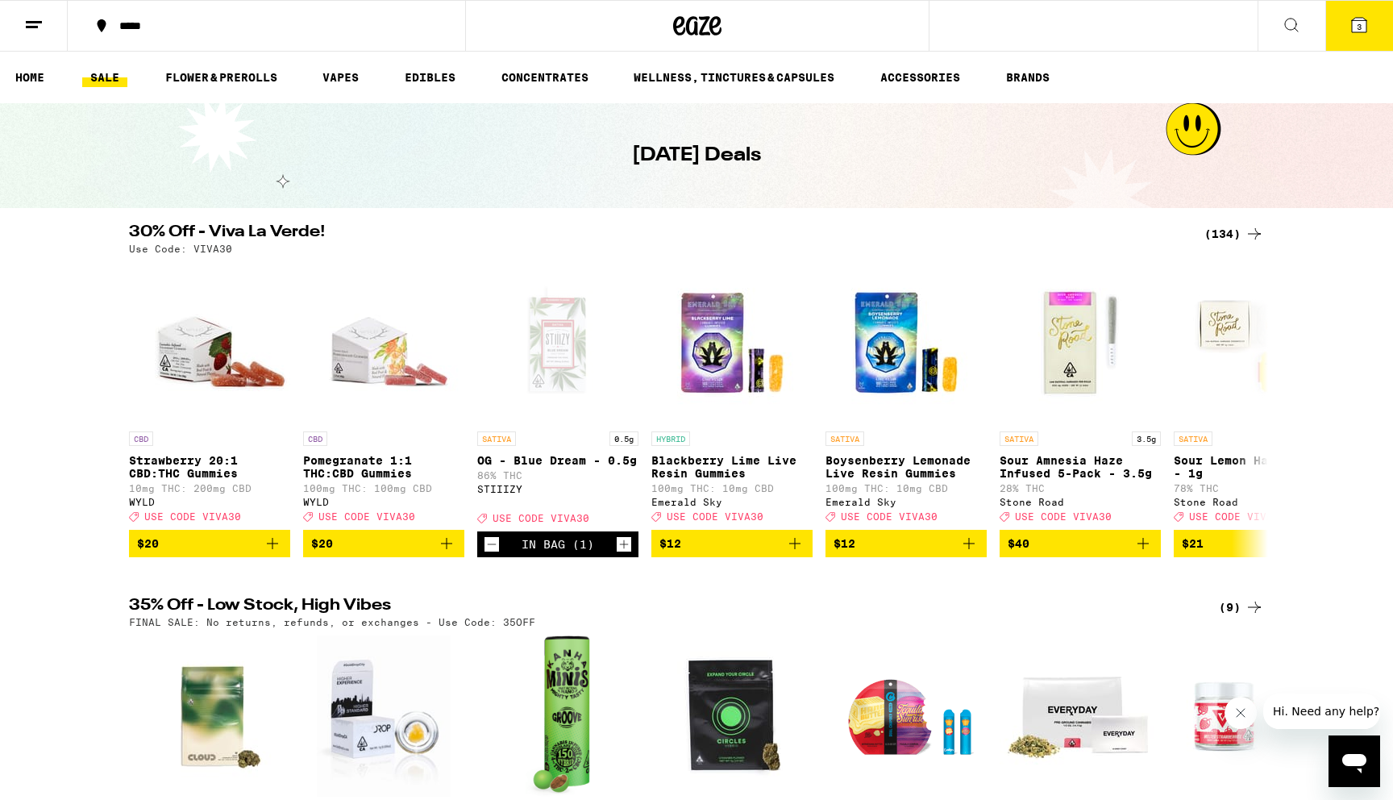
click at [1352, 30] on icon at bounding box center [1359, 25] width 15 height 15
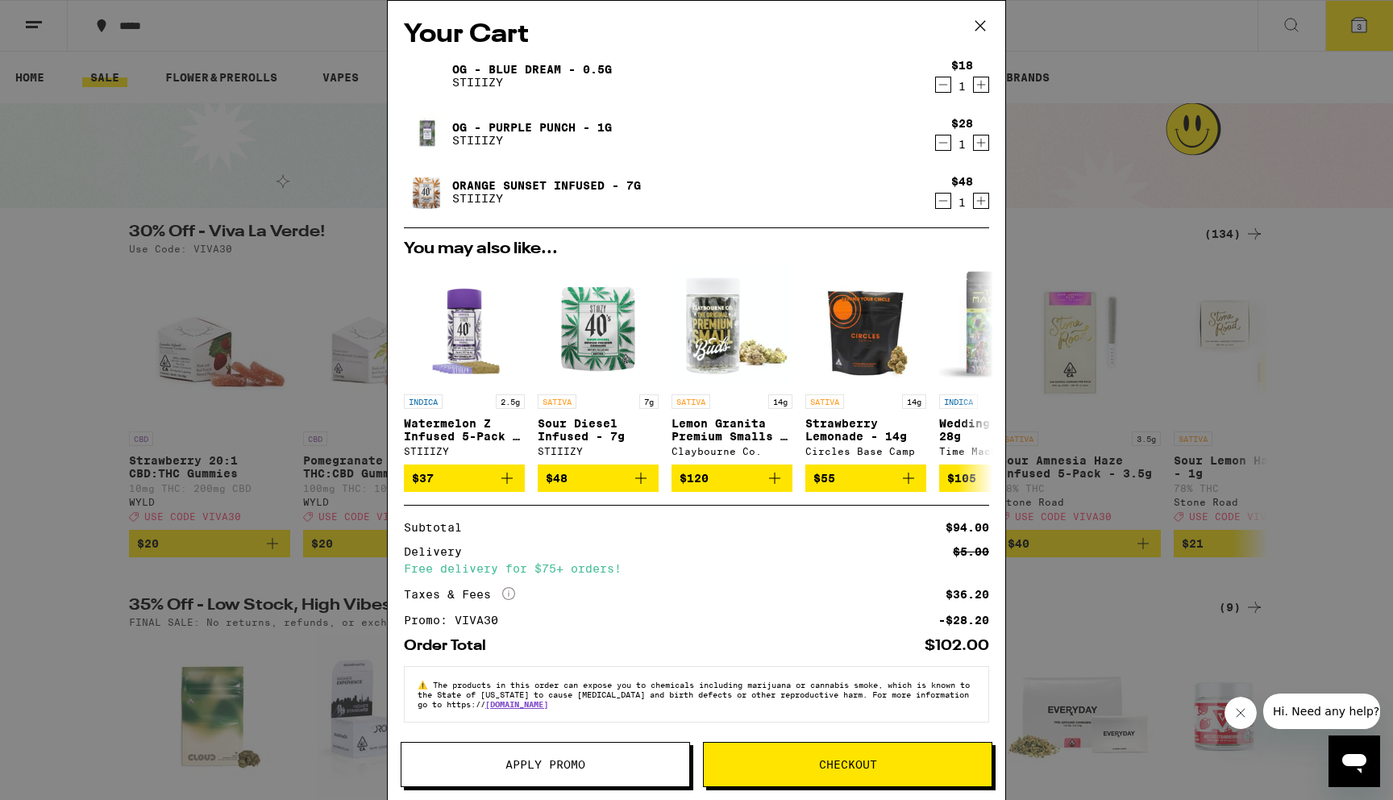
click at [945, 81] on icon "Decrement" at bounding box center [943, 84] width 15 height 19
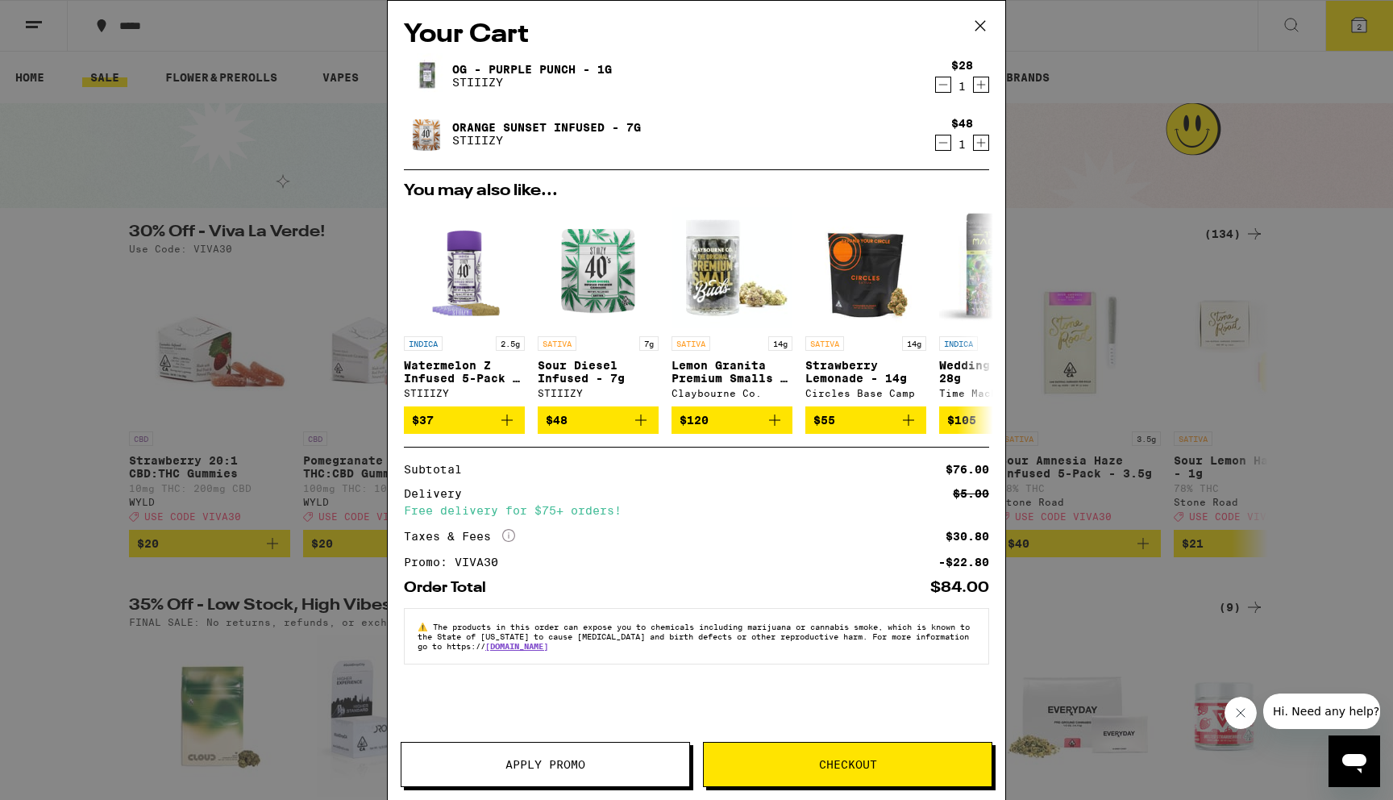
click at [759, 758] on button "Checkout" at bounding box center [847, 764] width 289 height 45
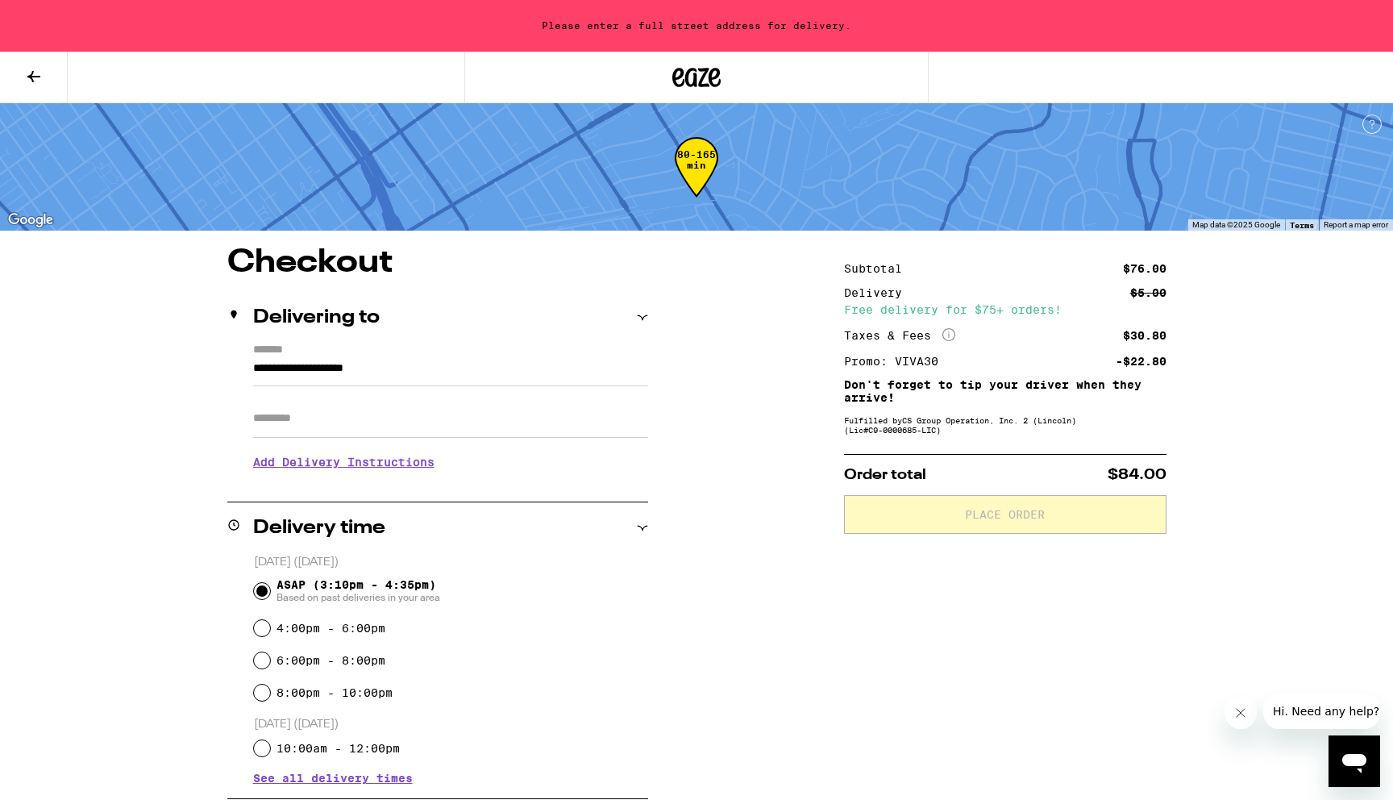
click at [335, 378] on input "**********" at bounding box center [450, 372] width 395 height 27
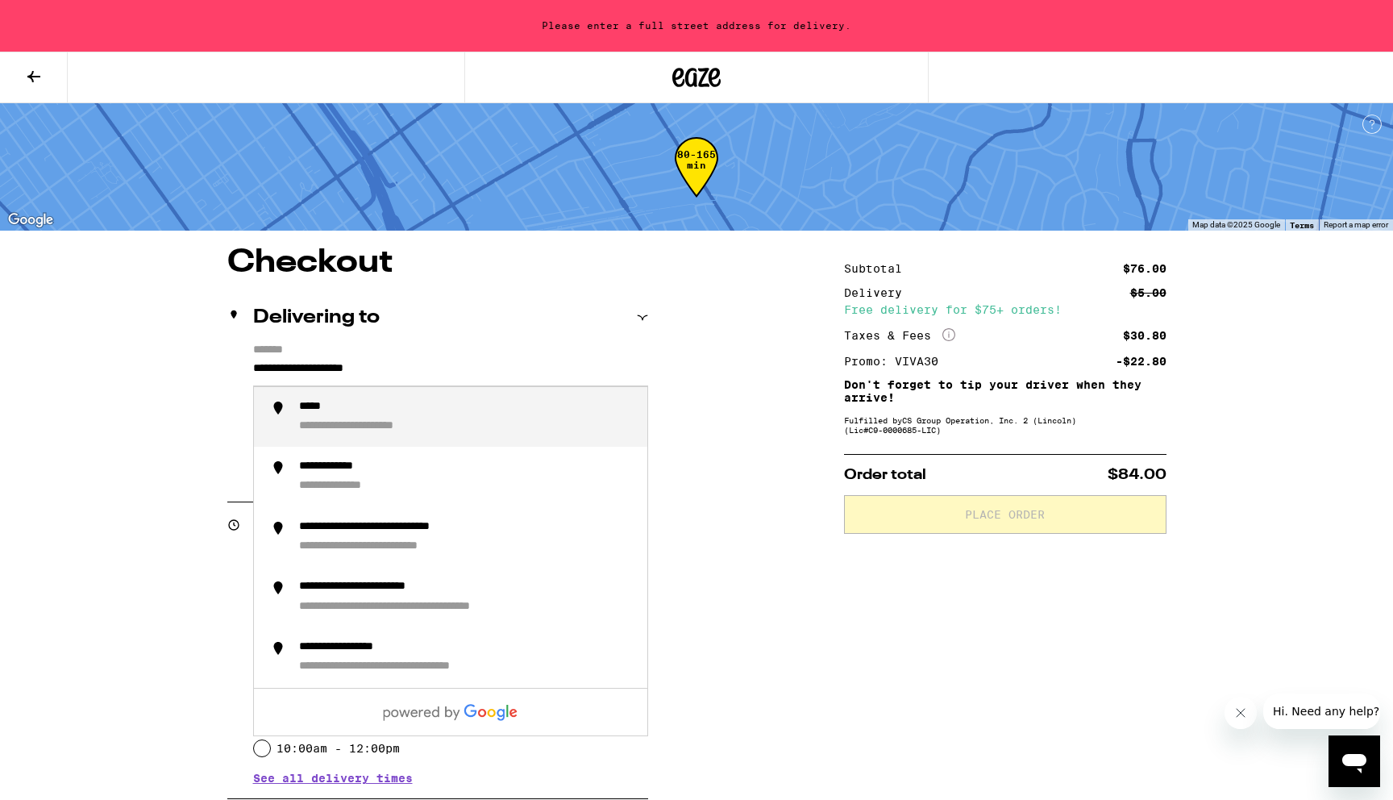
click at [377, 362] on input "**********" at bounding box center [450, 372] width 395 height 27
type input "*"
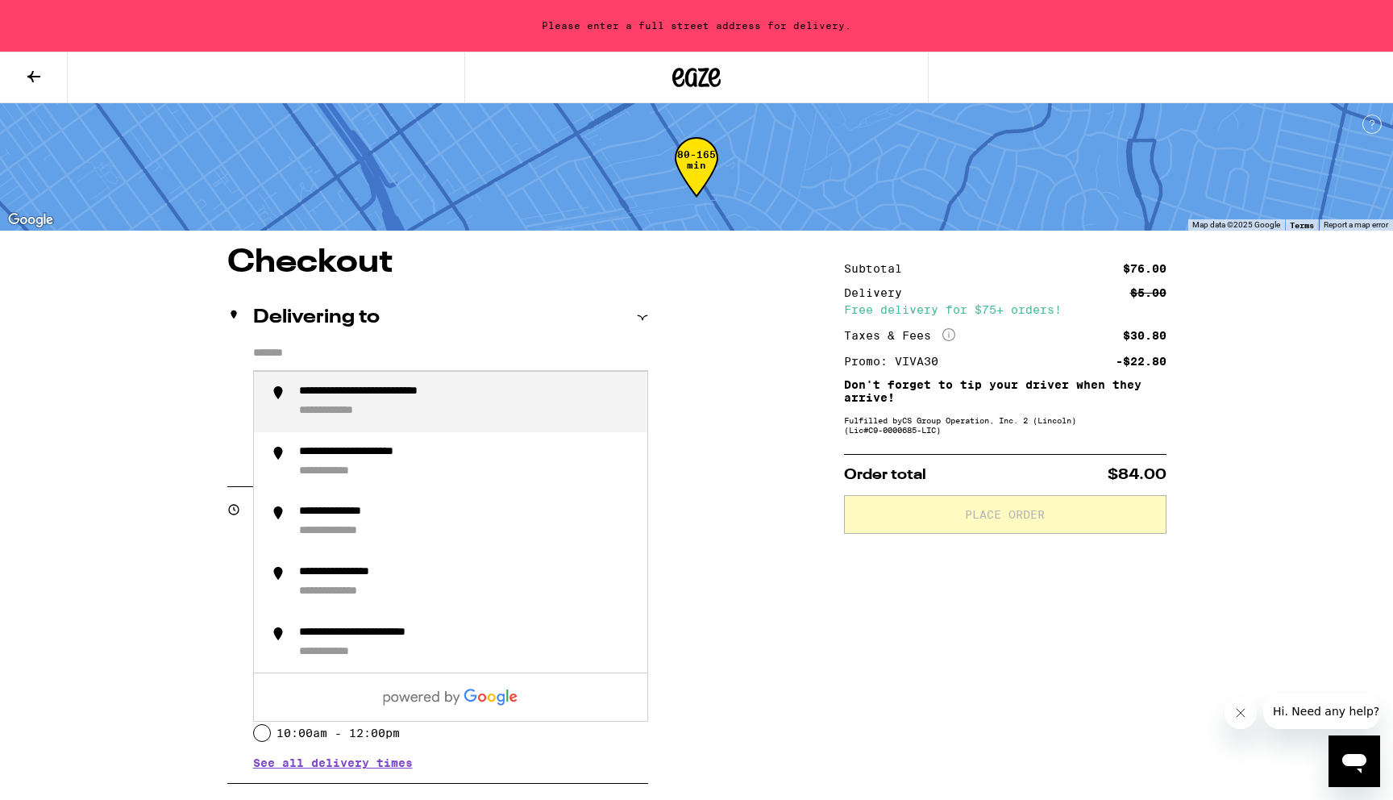
type input "*"
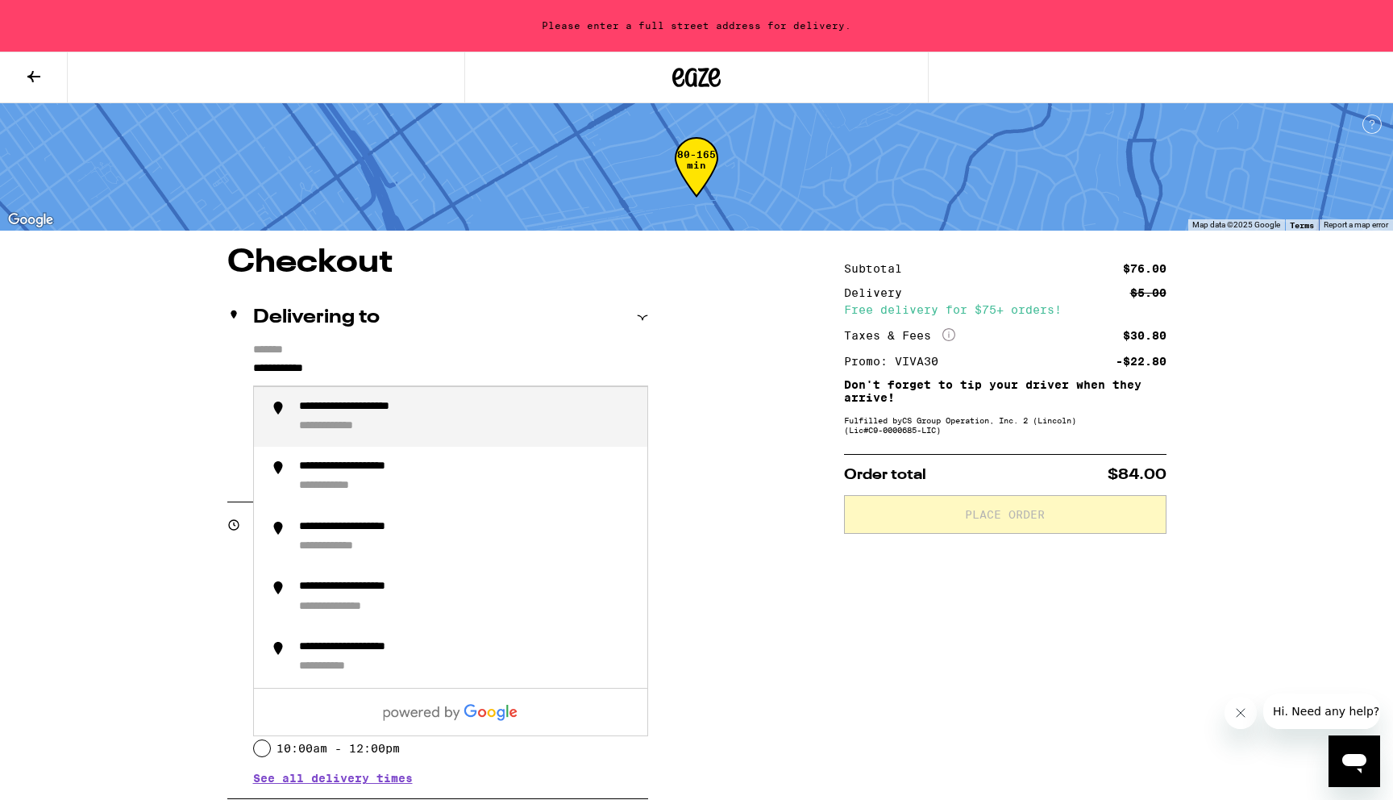
click at [385, 429] on div "**********" at bounding box center [346, 426] width 95 height 15
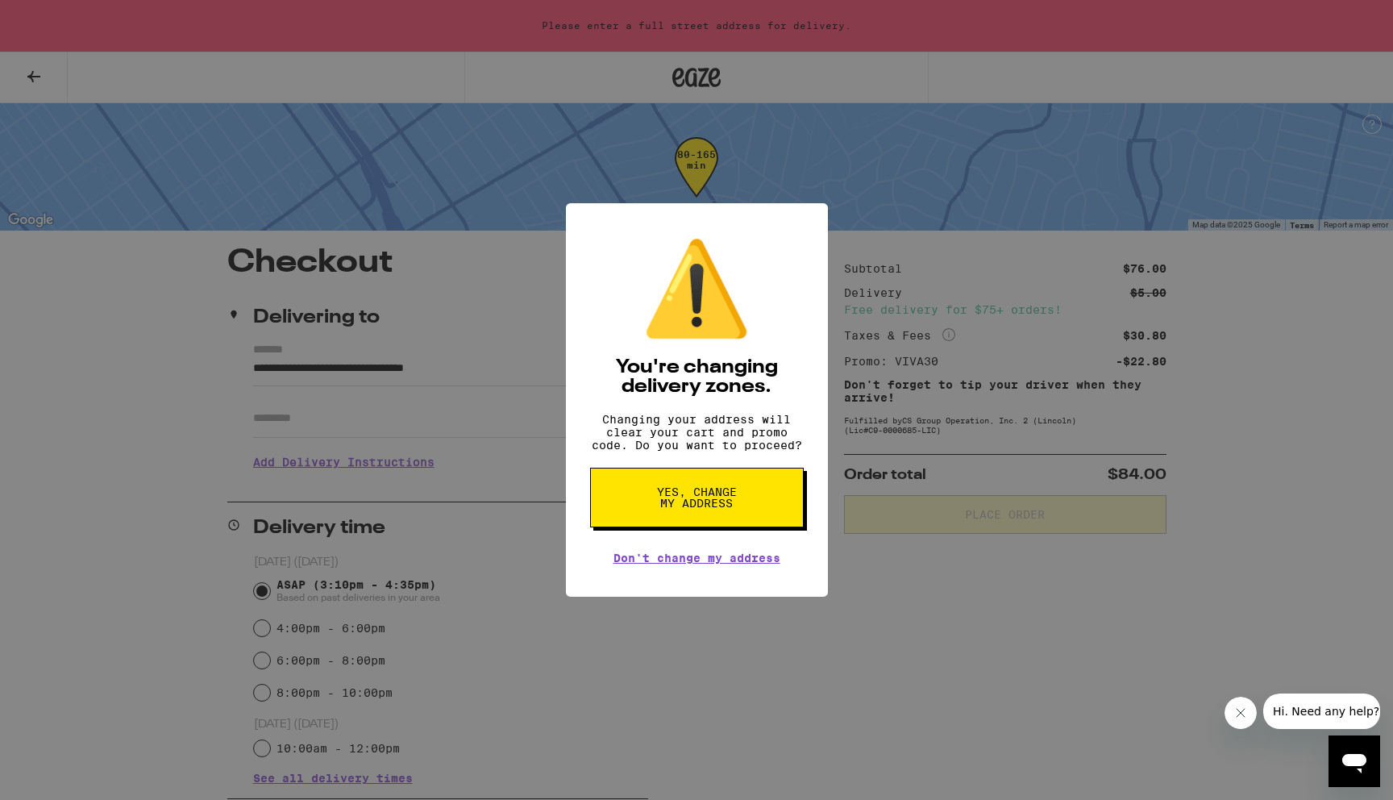
click at [700, 518] on button "Yes, change my address" at bounding box center [697, 498] width 214 height 60
type input "**********"
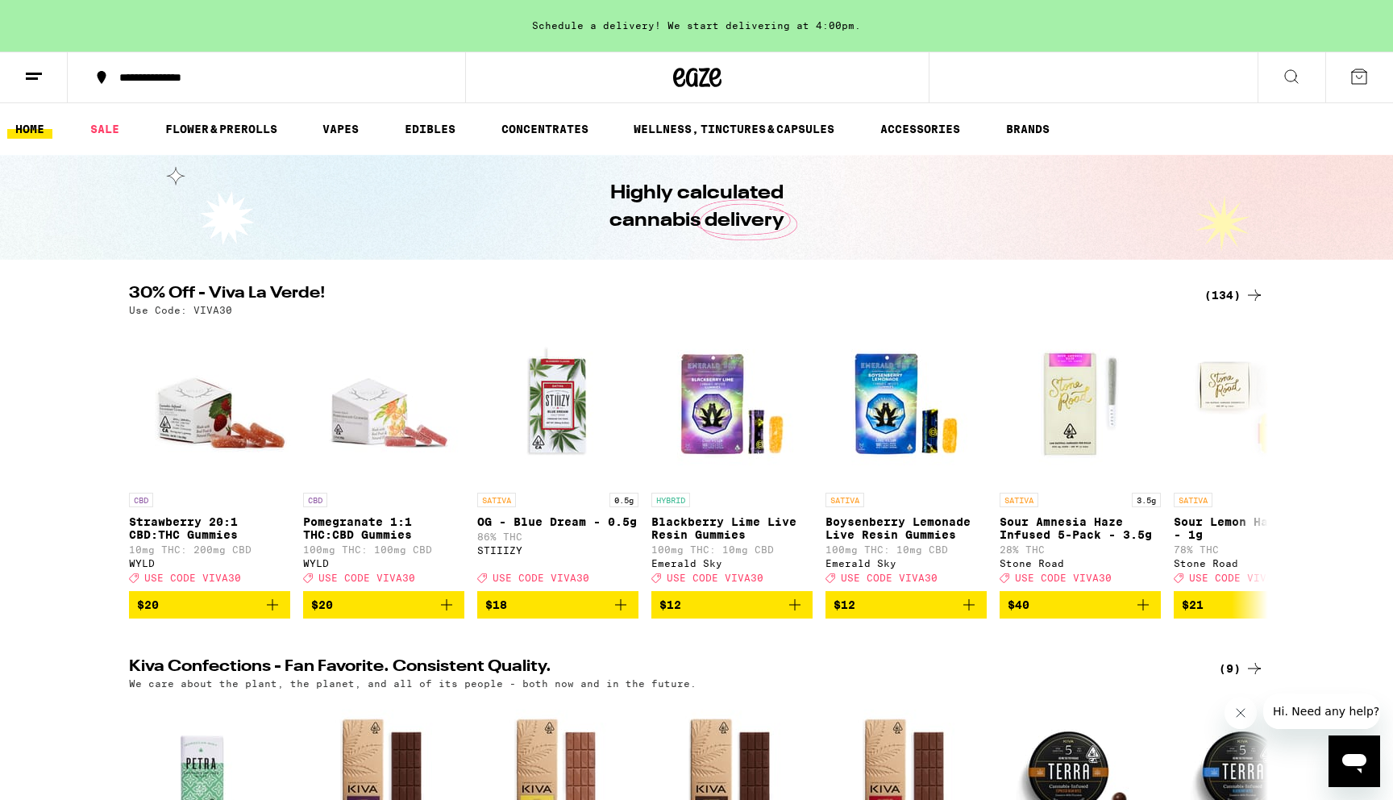
click at [1218, 294] on div "(134)" at bounding box center [1235, 294] width 60 height 19
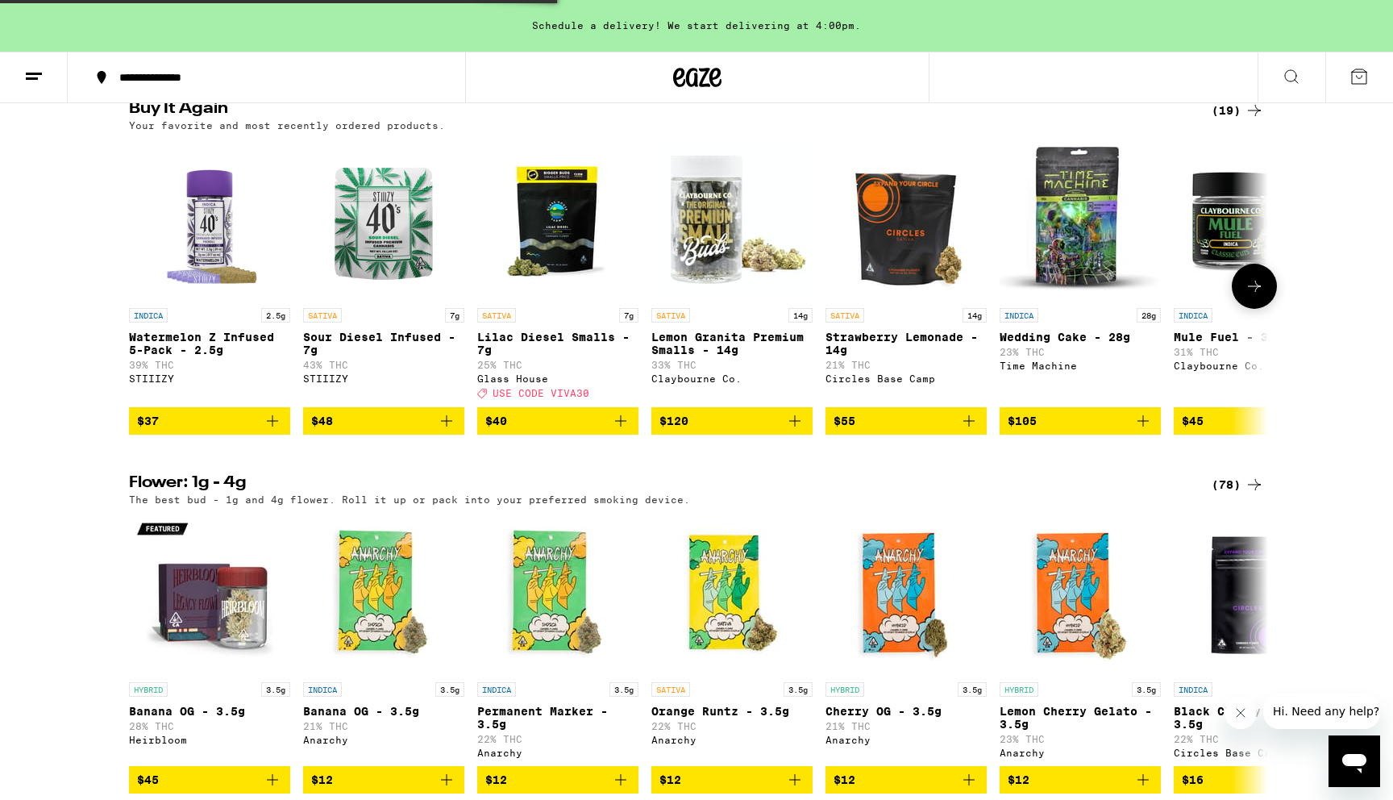
scroll to position [932, 0]
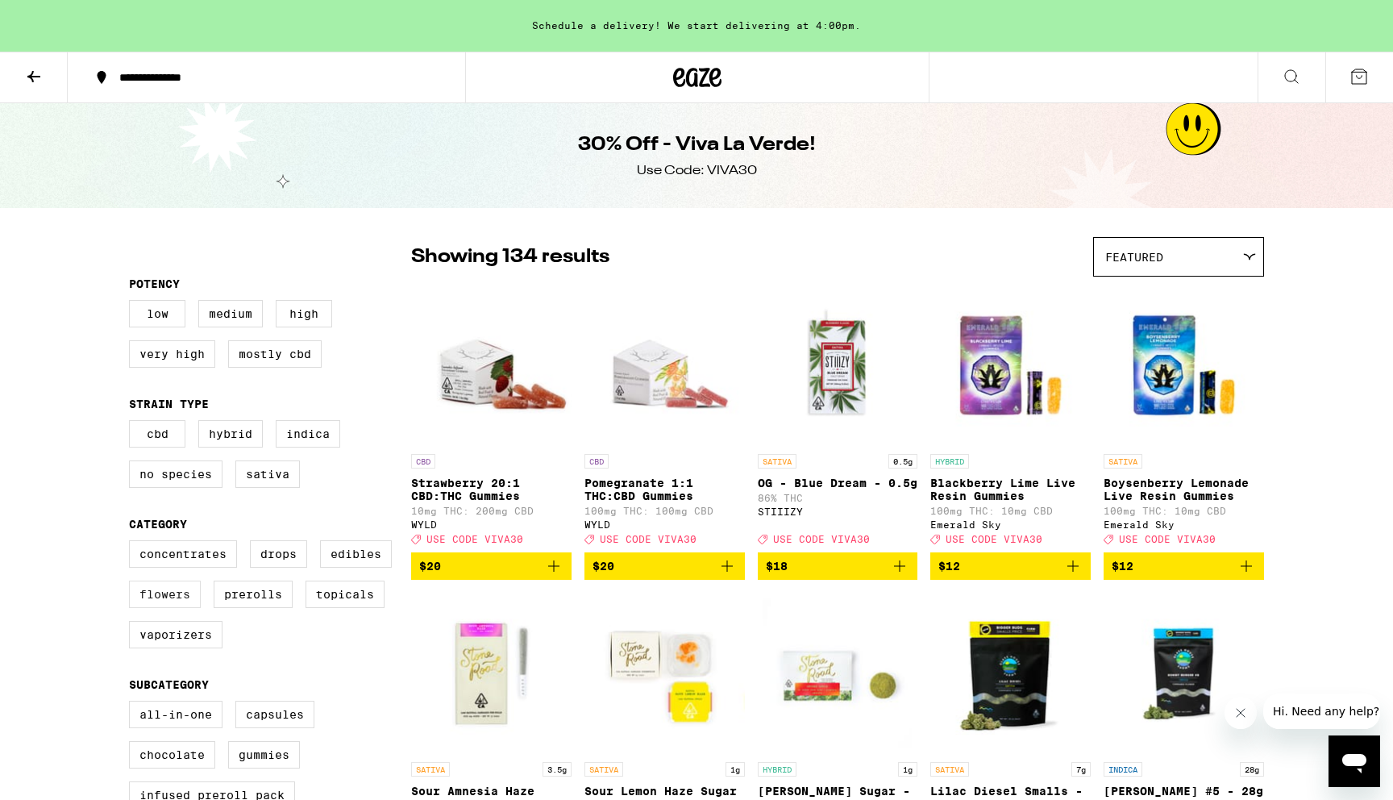
click at [165, 607] on label "Flowers" at bounding box center [165, 594] width 72 height 27
click at [133, 543] on input "Flowers" at bounding box center [132, 543] width 1 height 1
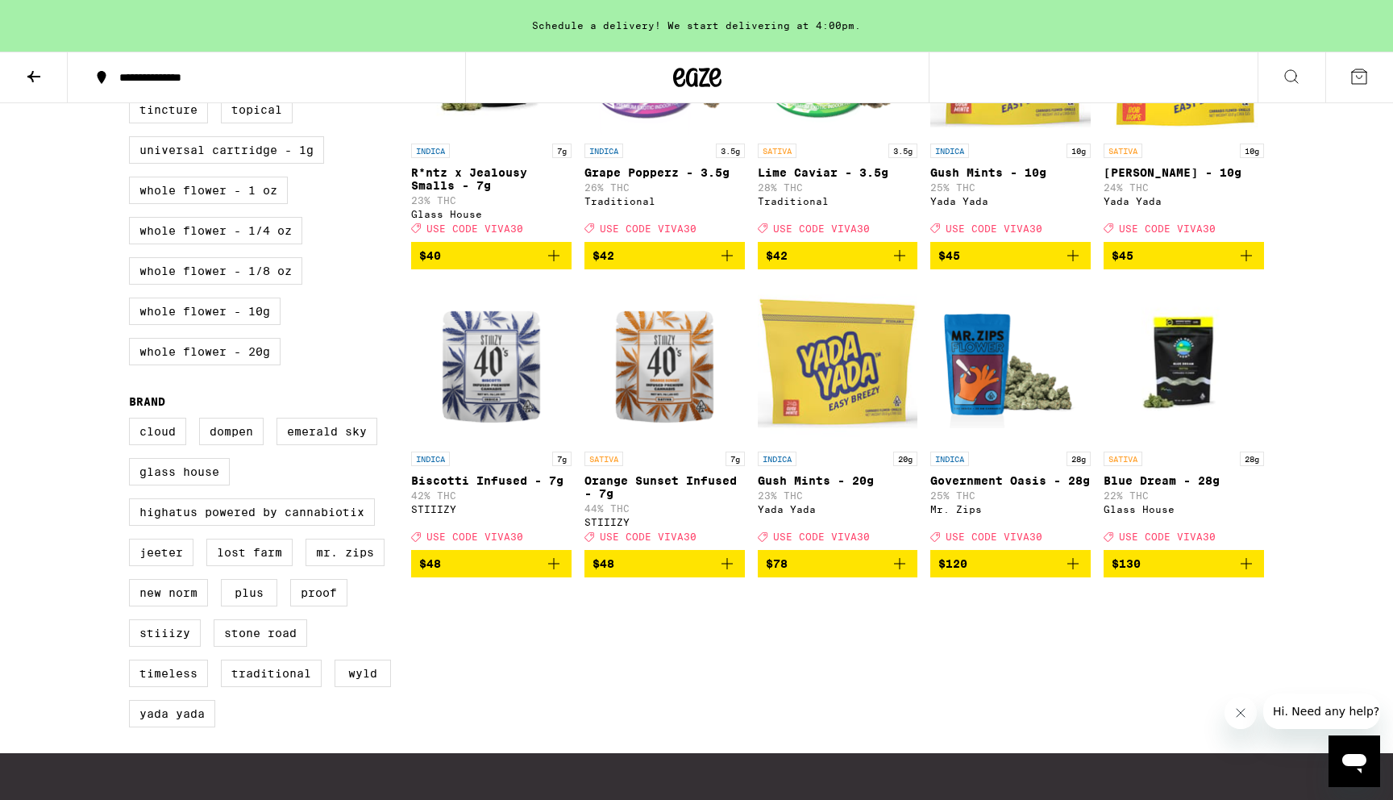
scroll to position [914, 0]
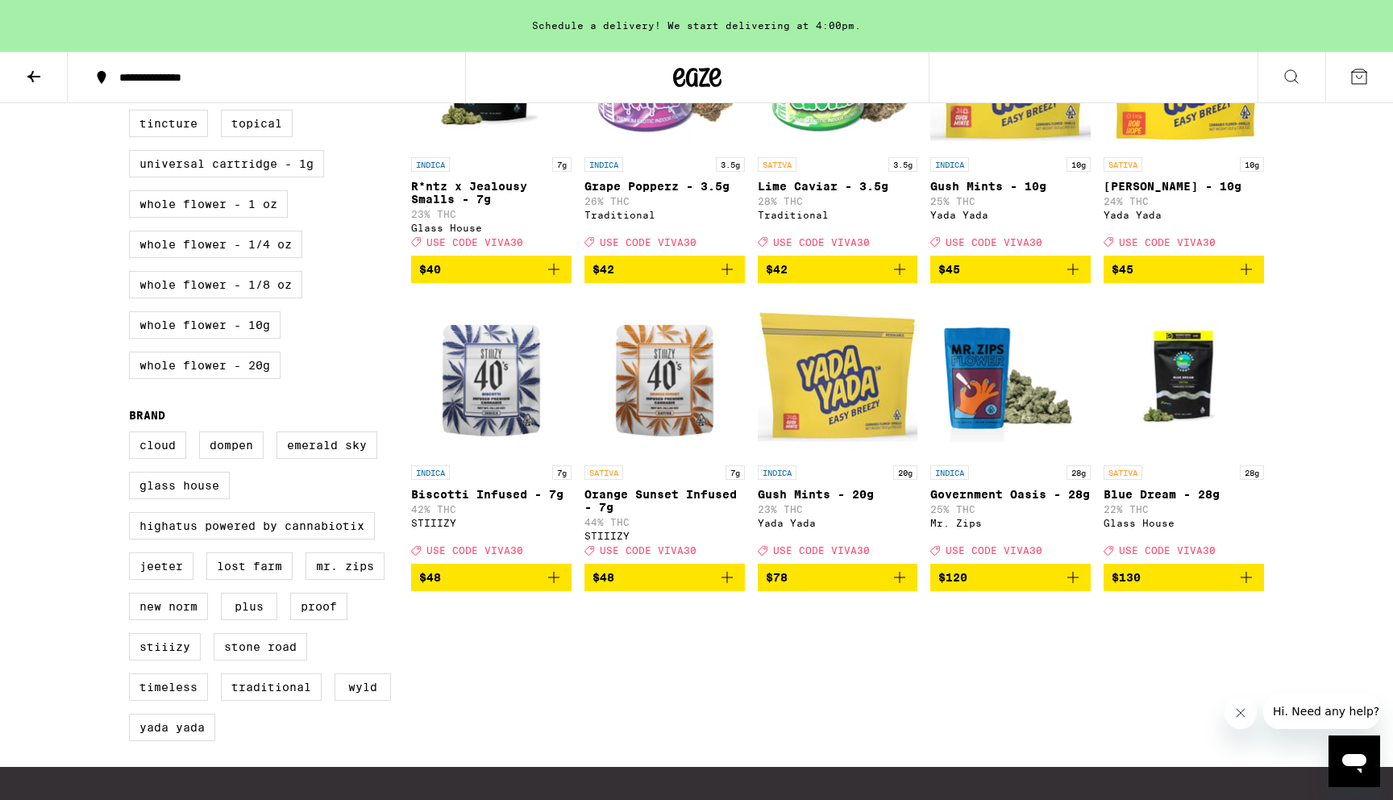
click at [665, 587] on span "$48" at bounding box center [665, 577] width 144 height 19
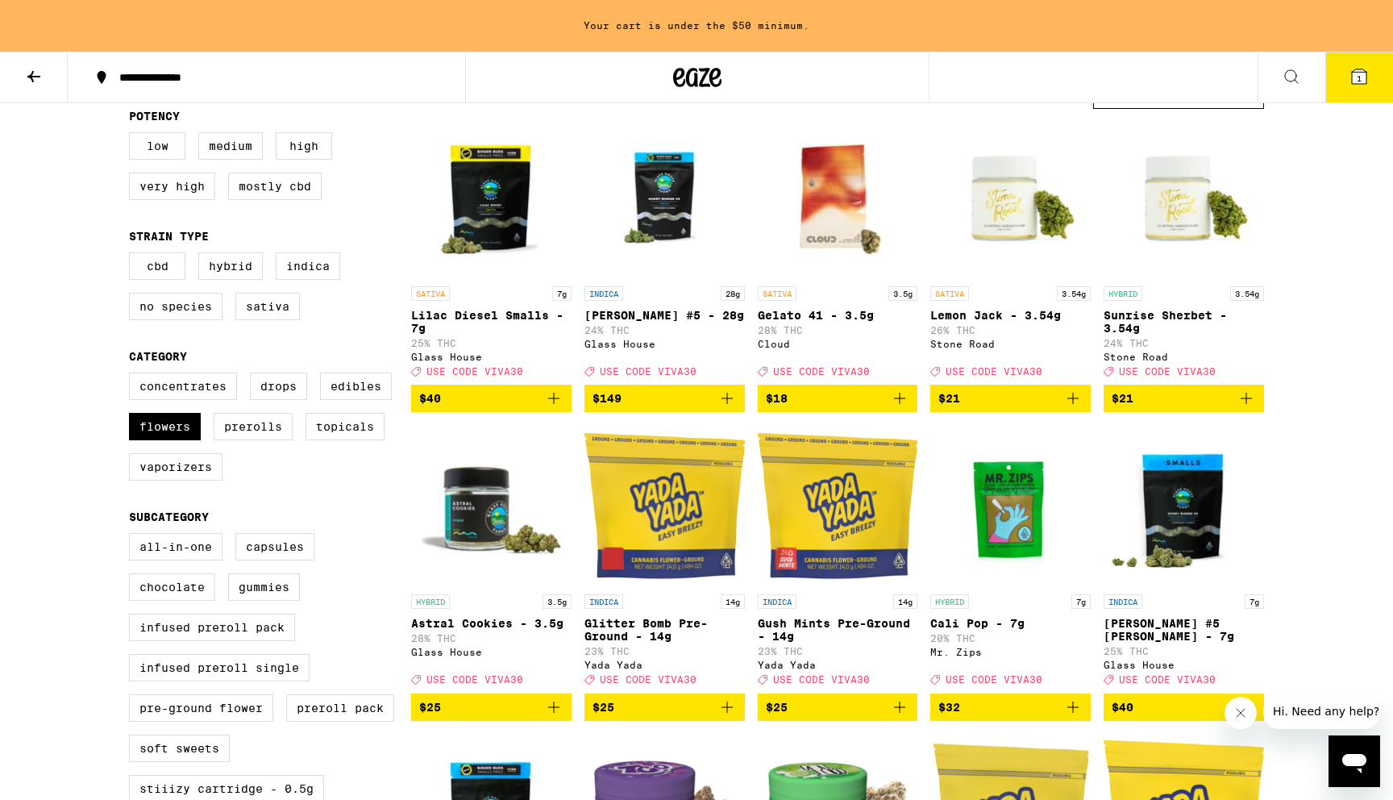
scroll to position [73, 0]
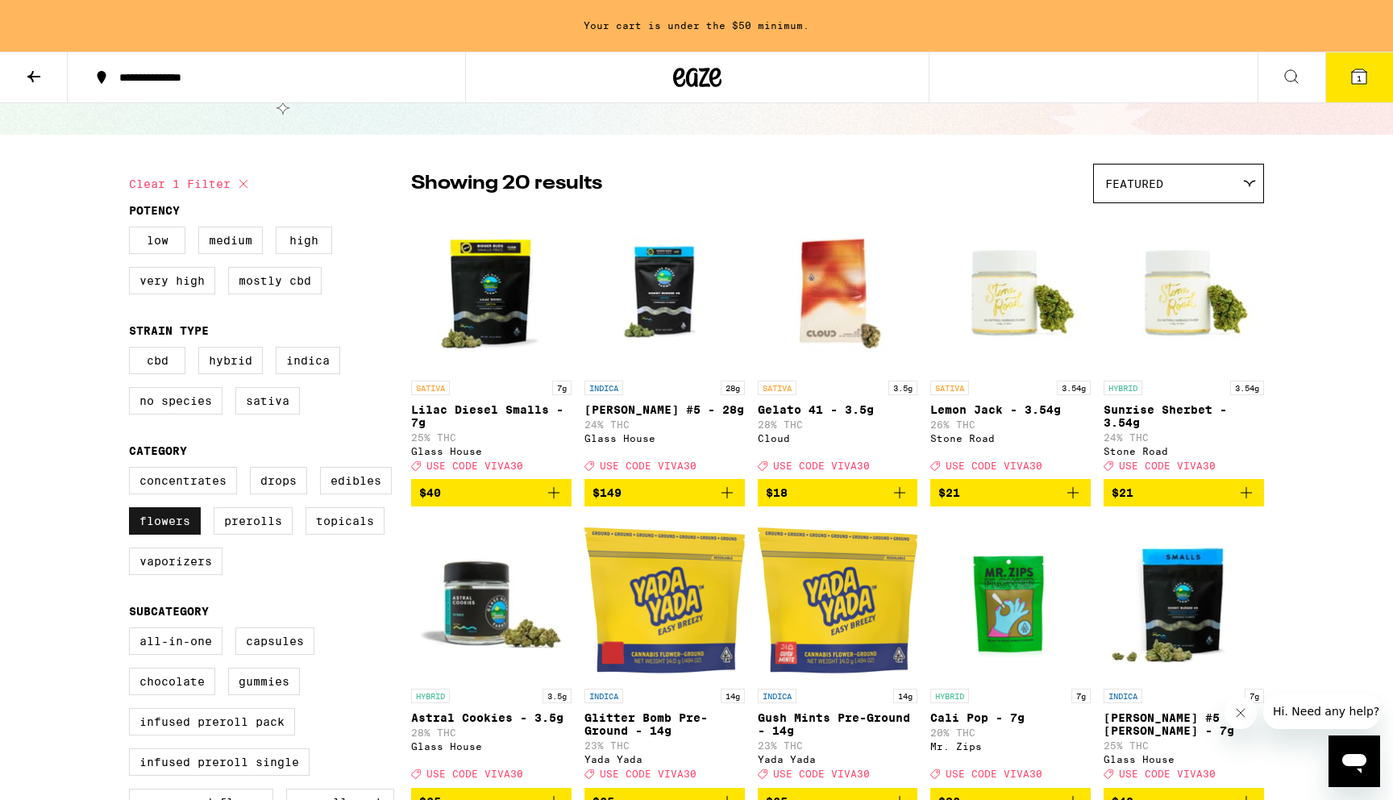
click at [166, 535] on label "Flowers" at bounding box center [165, 520] width 72 height 27
click at [133, 470] on input "Flowers" at bounding box center [132, 469] width 1 height 1
checkbox input "false"
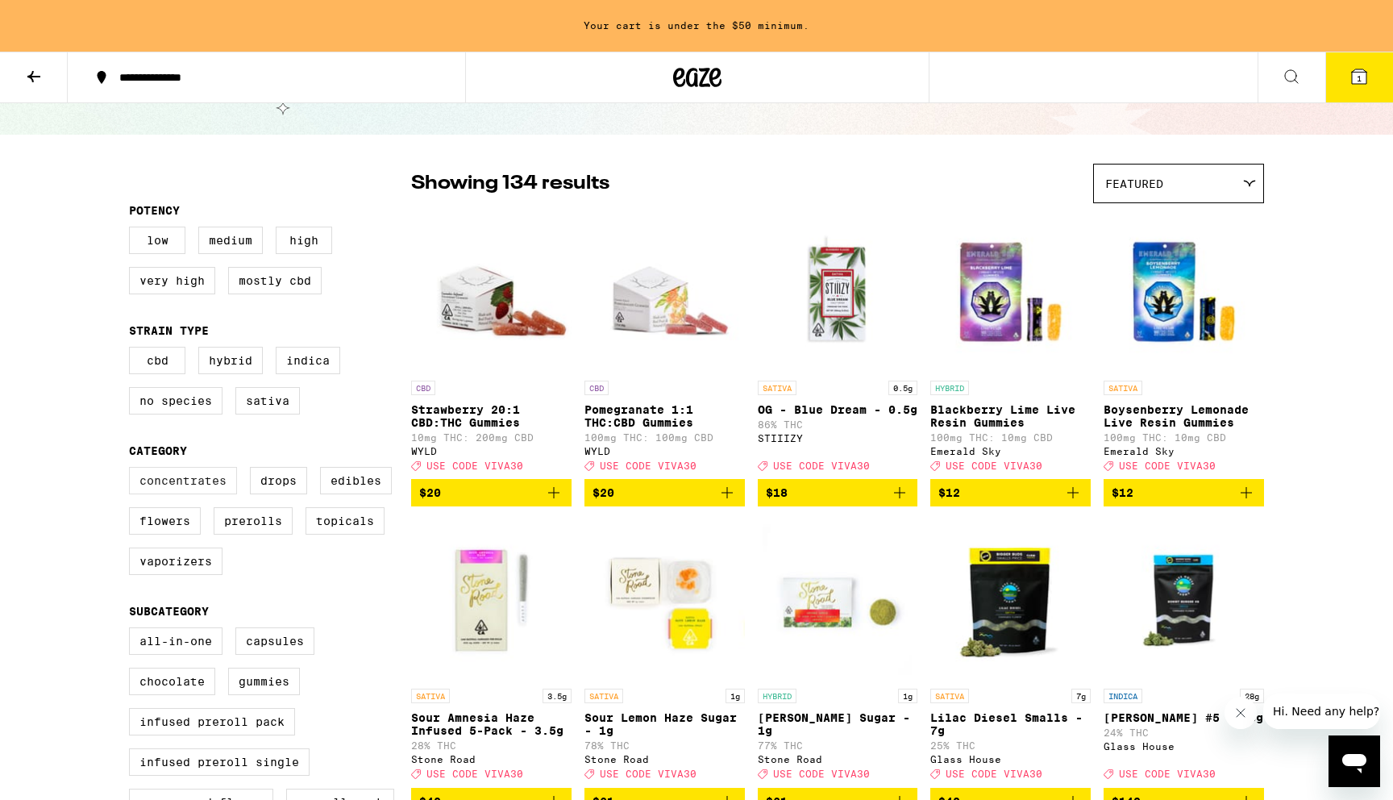
click at [189, 494] on label "Concentrates" at bounding box center [183, 480] width 108 height 27
click at [133, 470] on input "Concentrates" at bounding box center [132, 469] width 1 height 1
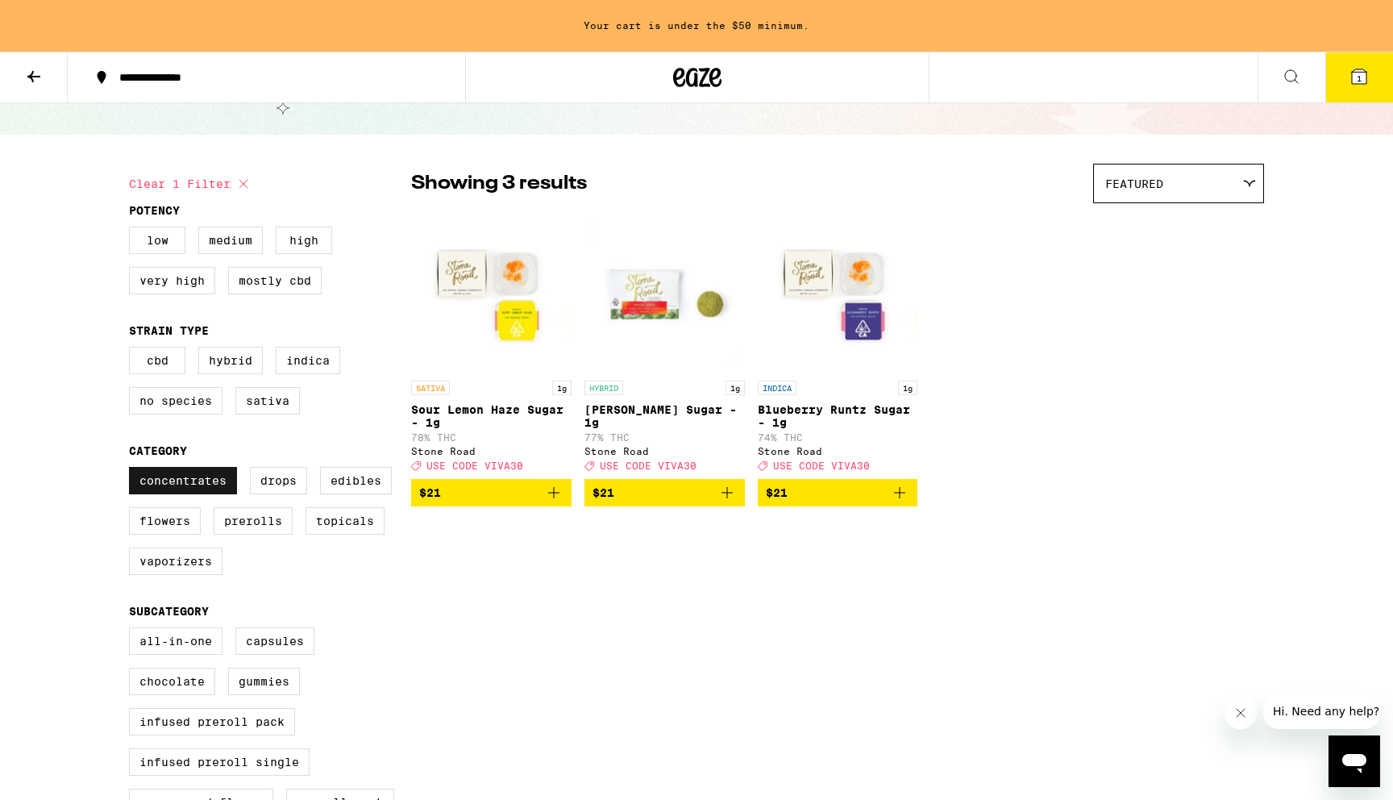
click at [189, 494] on label "Concentrates" at bounding box center [183, 480] width 108 height 27
click at [133, 470] on input "Concentrates" at bounding box center [132, 469] width 1 height 1
checkbox input "false"
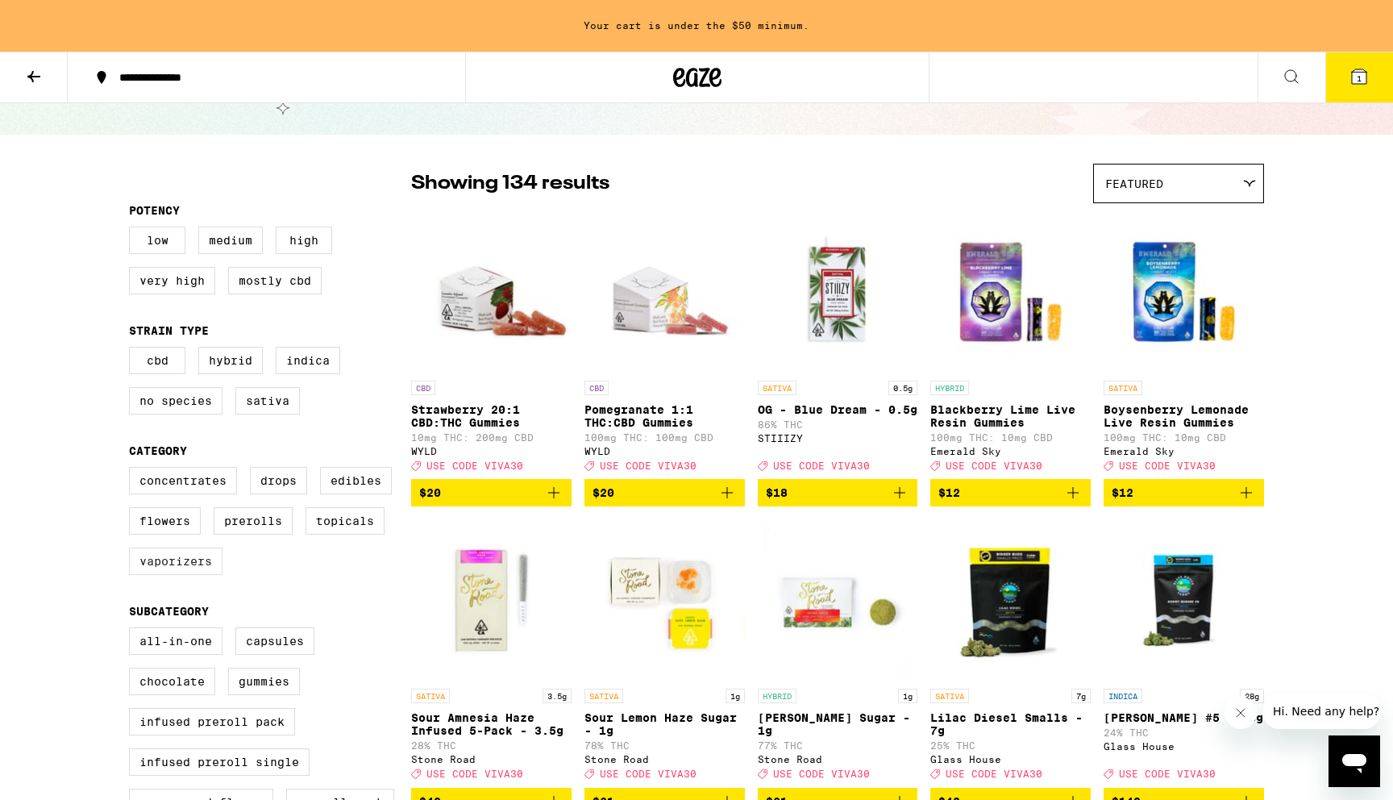
click at [194, 572] on label "Vaporizers" at bounding box center [176, 561] width 94 height 27
click at [133, 470] on input "Vaporizers" at bounding box center [132, 469] width 1 height 1
checkbox input "true"
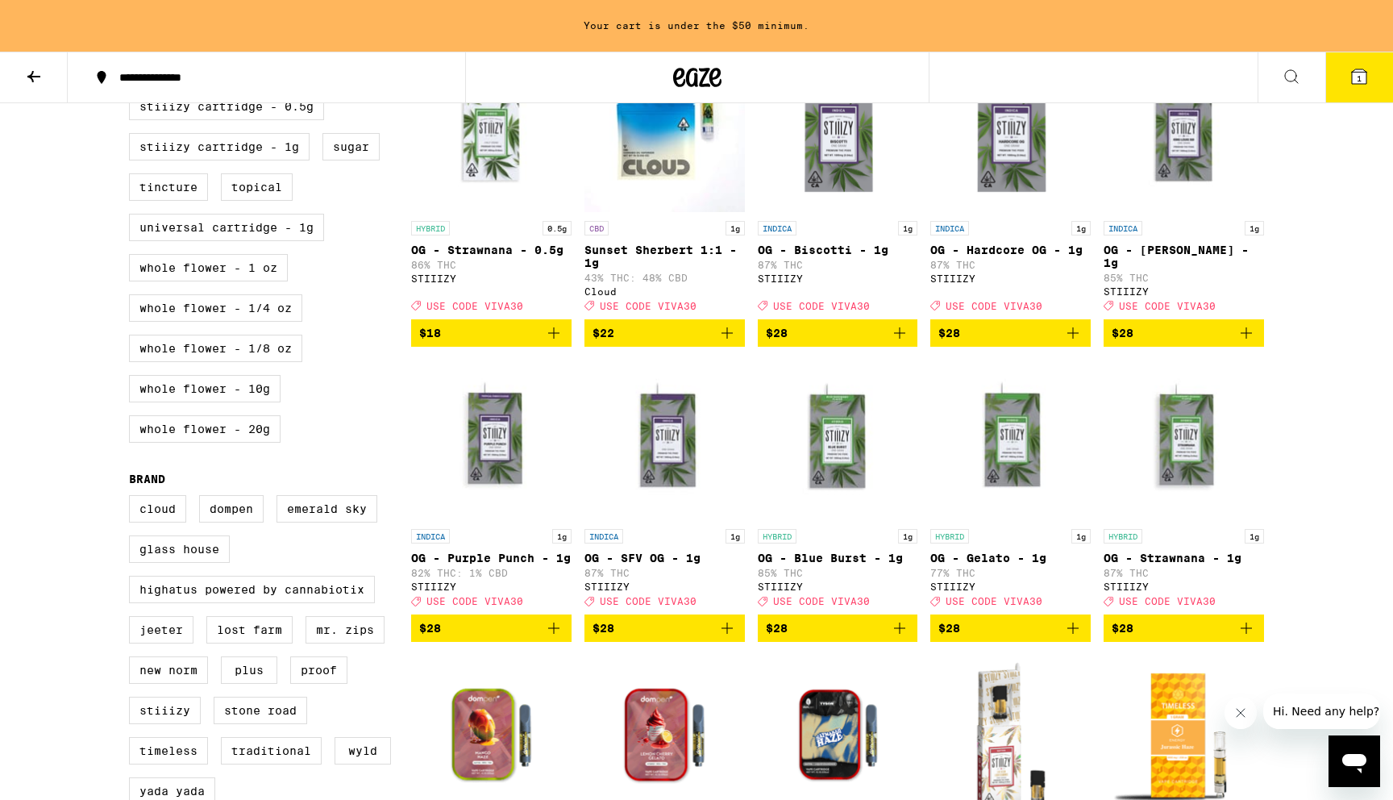
scroll to position [1175, 0]
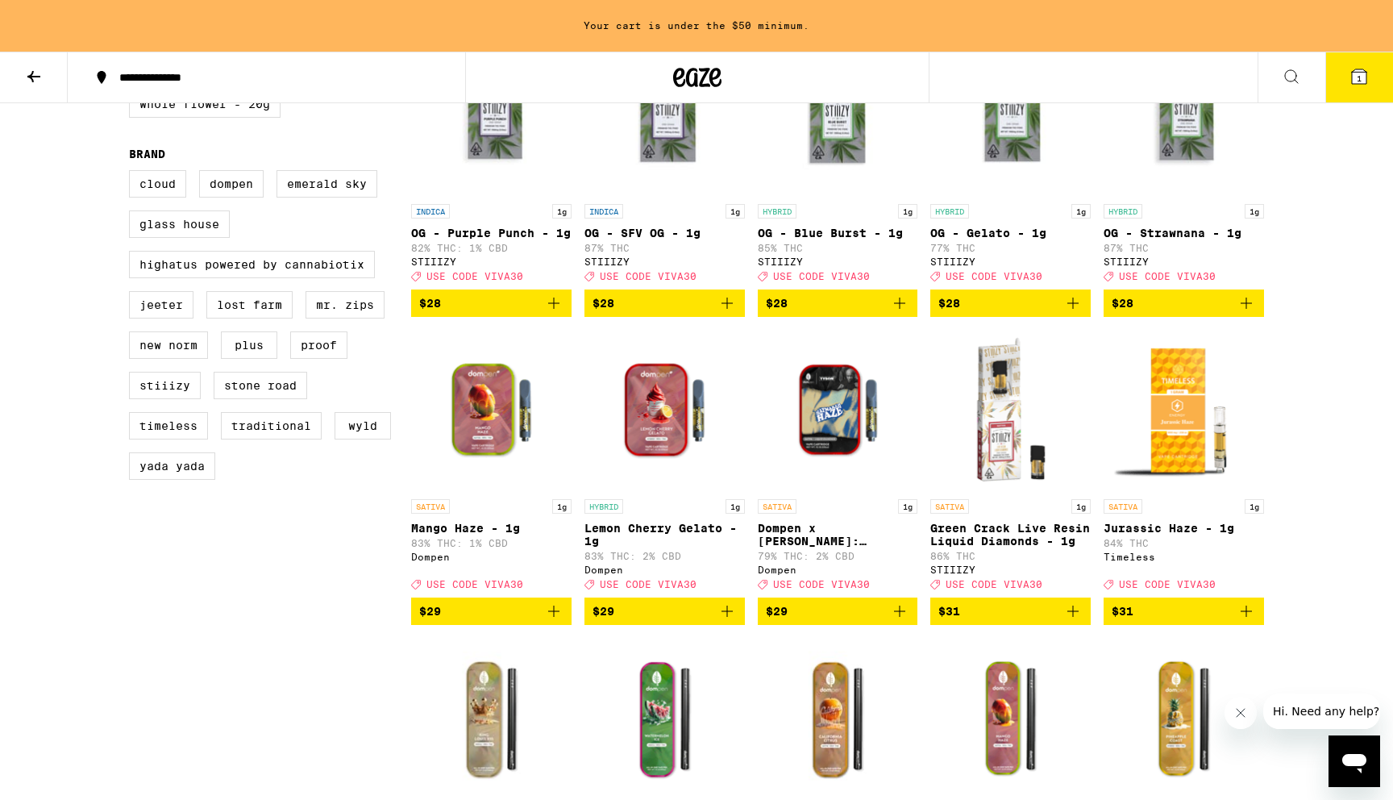
click at [1056, 313] on span "$28" at bounding box center [1011, 303] width 144 height 19
click at [1056, 317] on div "In Bag (1)" at bounding box center [1011, 304] width 160 height 26
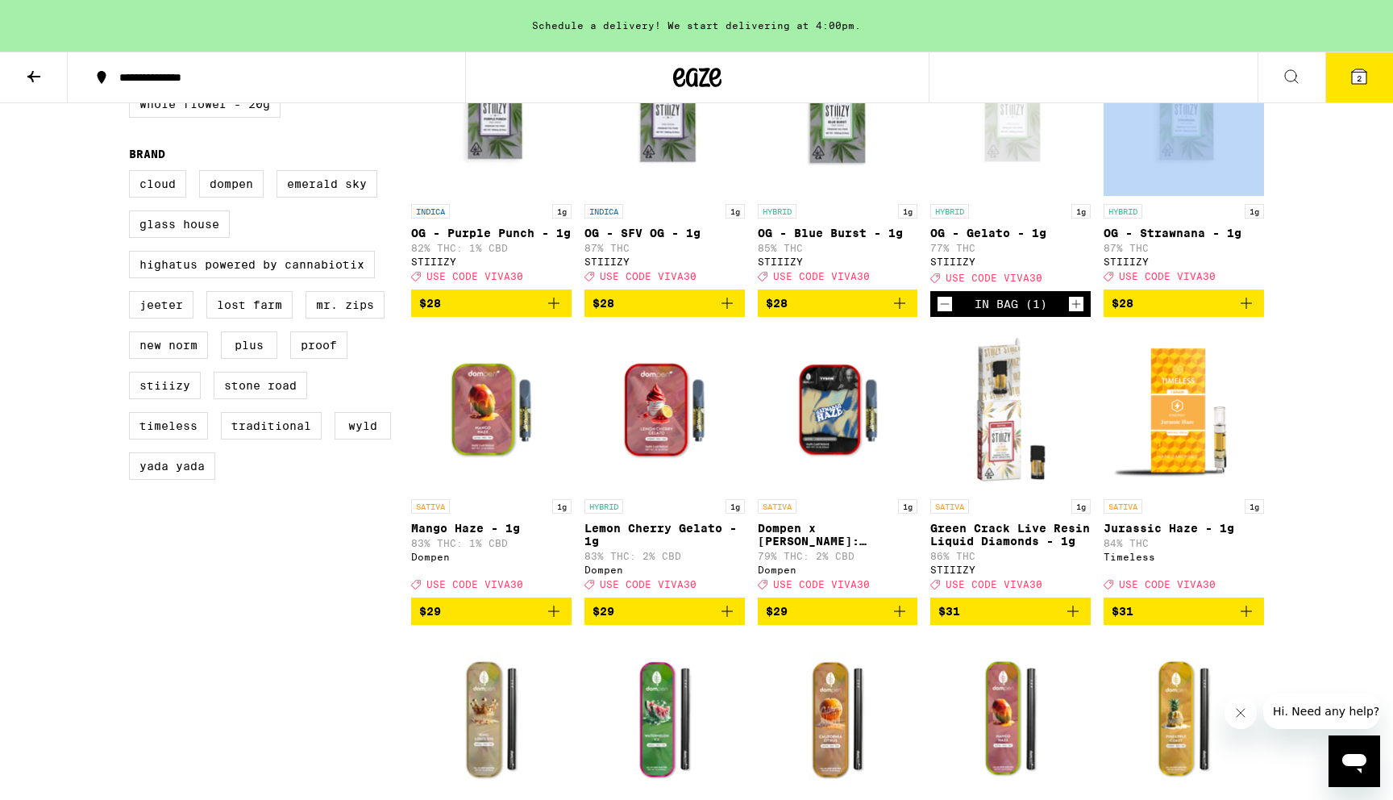
click at [1355, 73] on icon at bounding box center [1359, 76] width 15 height 15
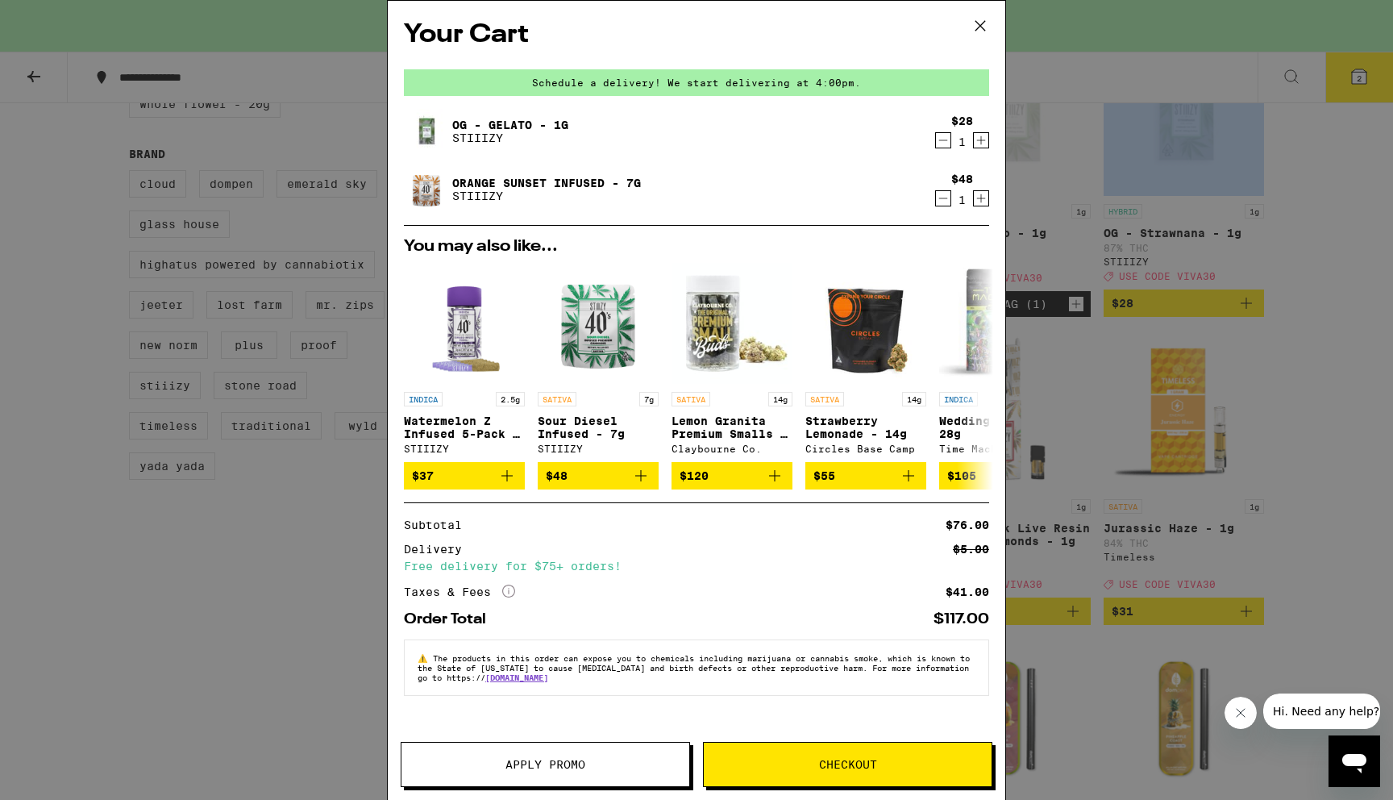
click at [554, 785] on button "Apply Promo" at bounding box center [545, 764] width 289 height 45
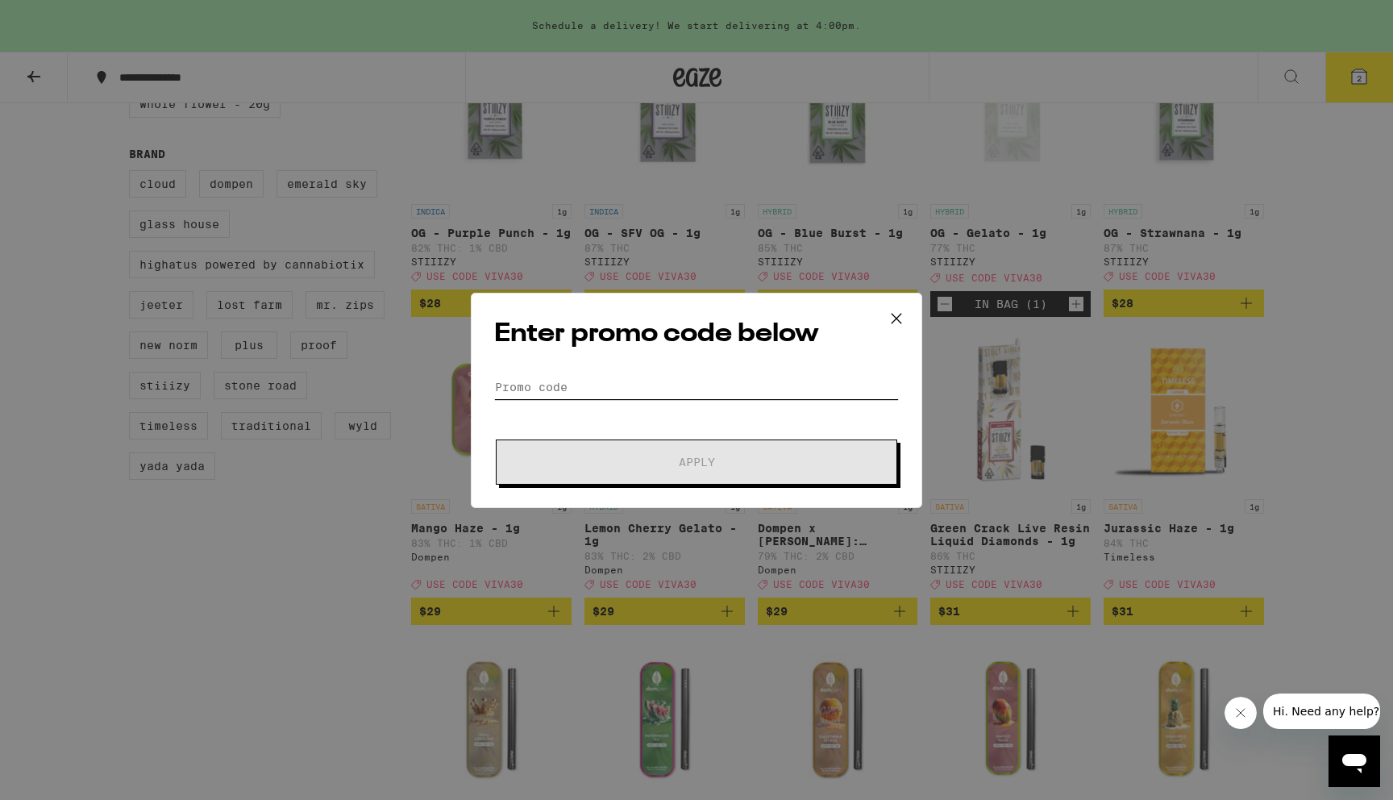
click at [677, 391] on input "Promo Code" at bounding box center [696, 387] width 405 height 24
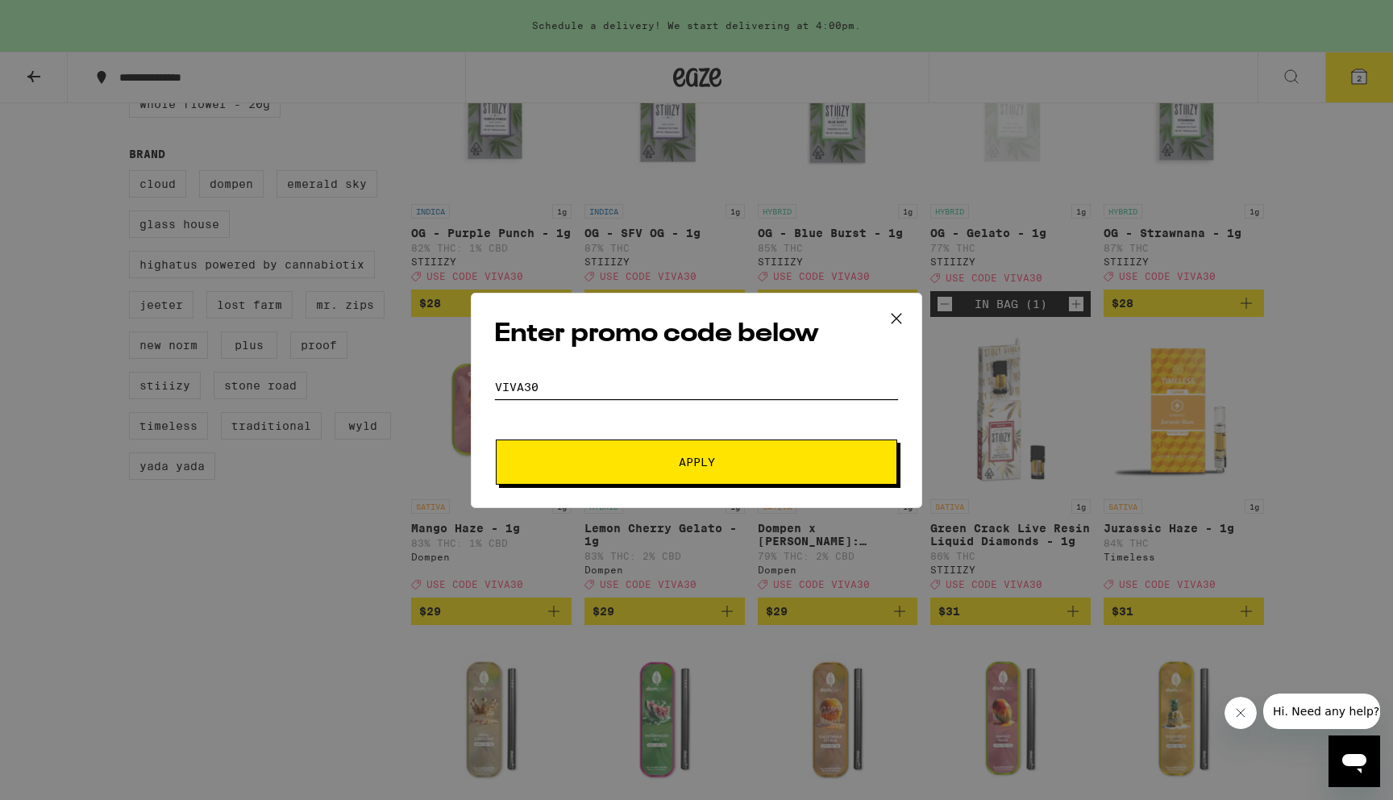
type input "viva30"
click at [496, 439] on button "Apply" at bounding box center [697, 461] width 402 height 45
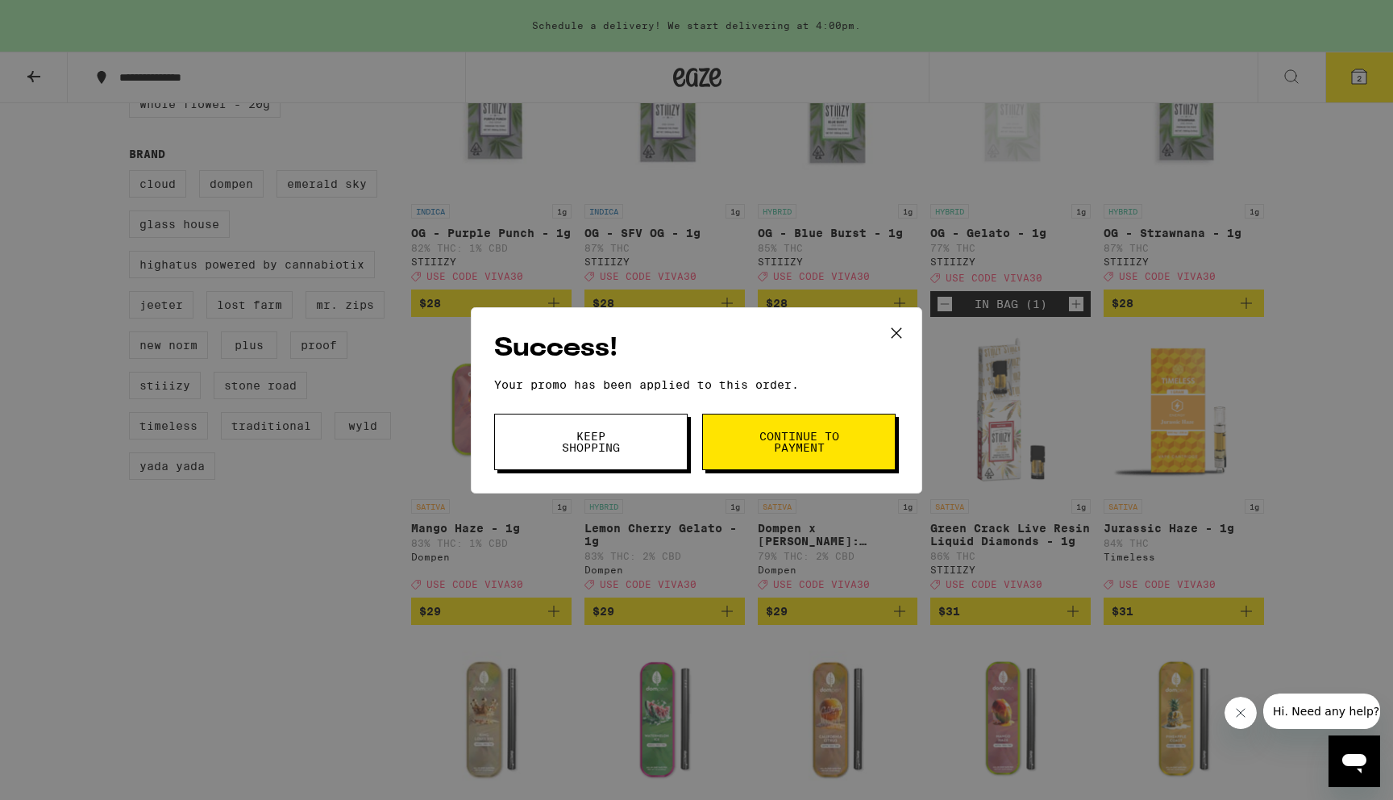
click at [816, 464] on button "Continue to payment" at bounding box center [799, 442] width 194 height 56
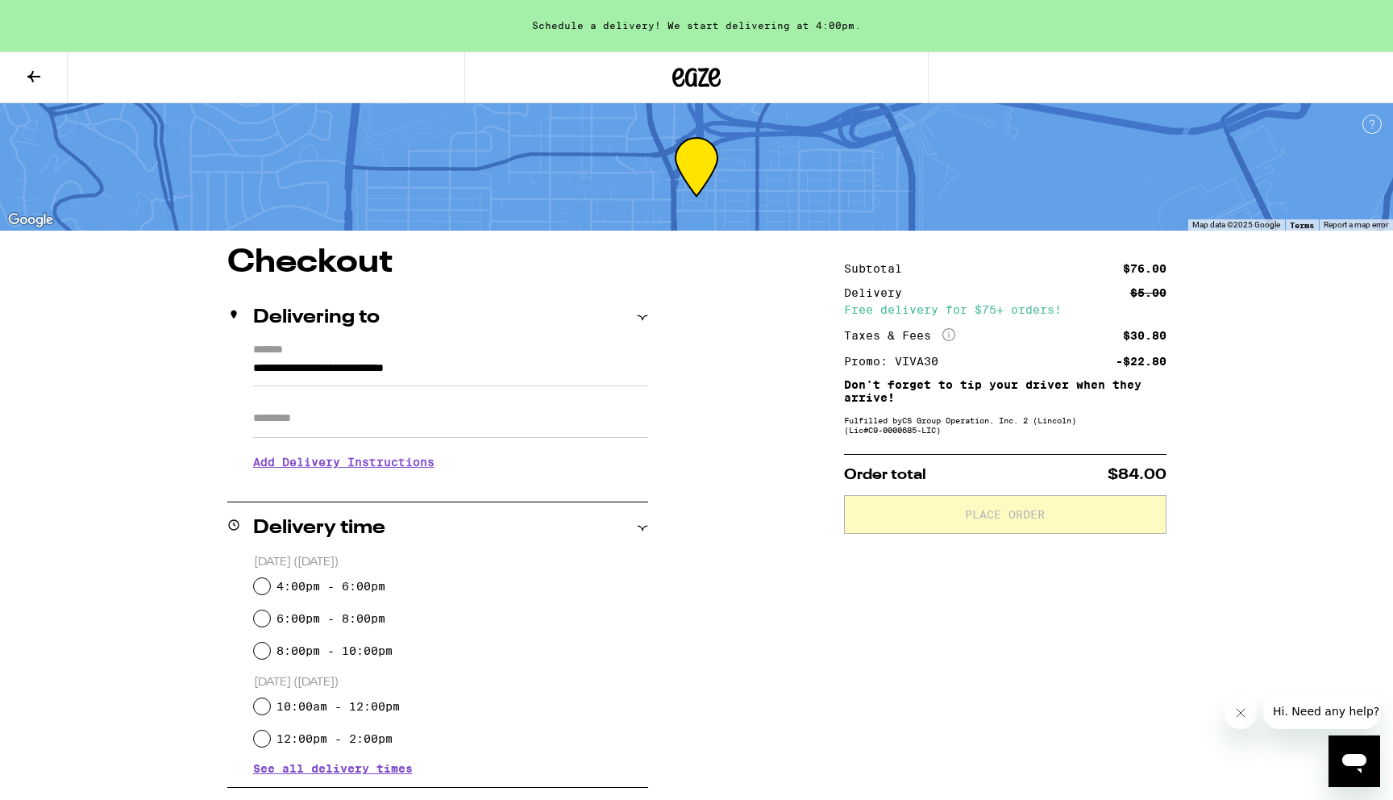
click at [446, 362] on input "**********" at bounding box center [450, 372] width 395 height 27
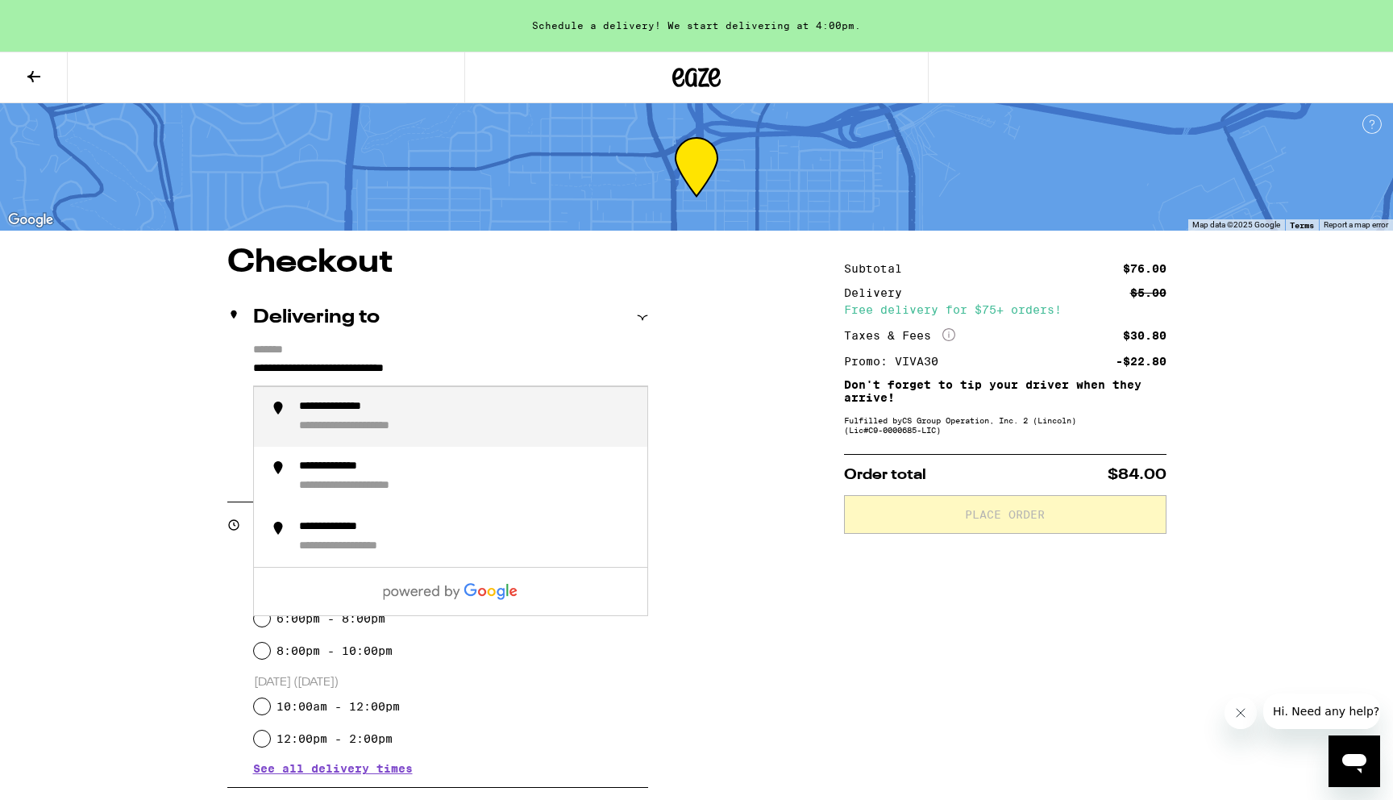
click at [799, 279] on div "**********" at bounding box center [696, 696] width 1161 height 898
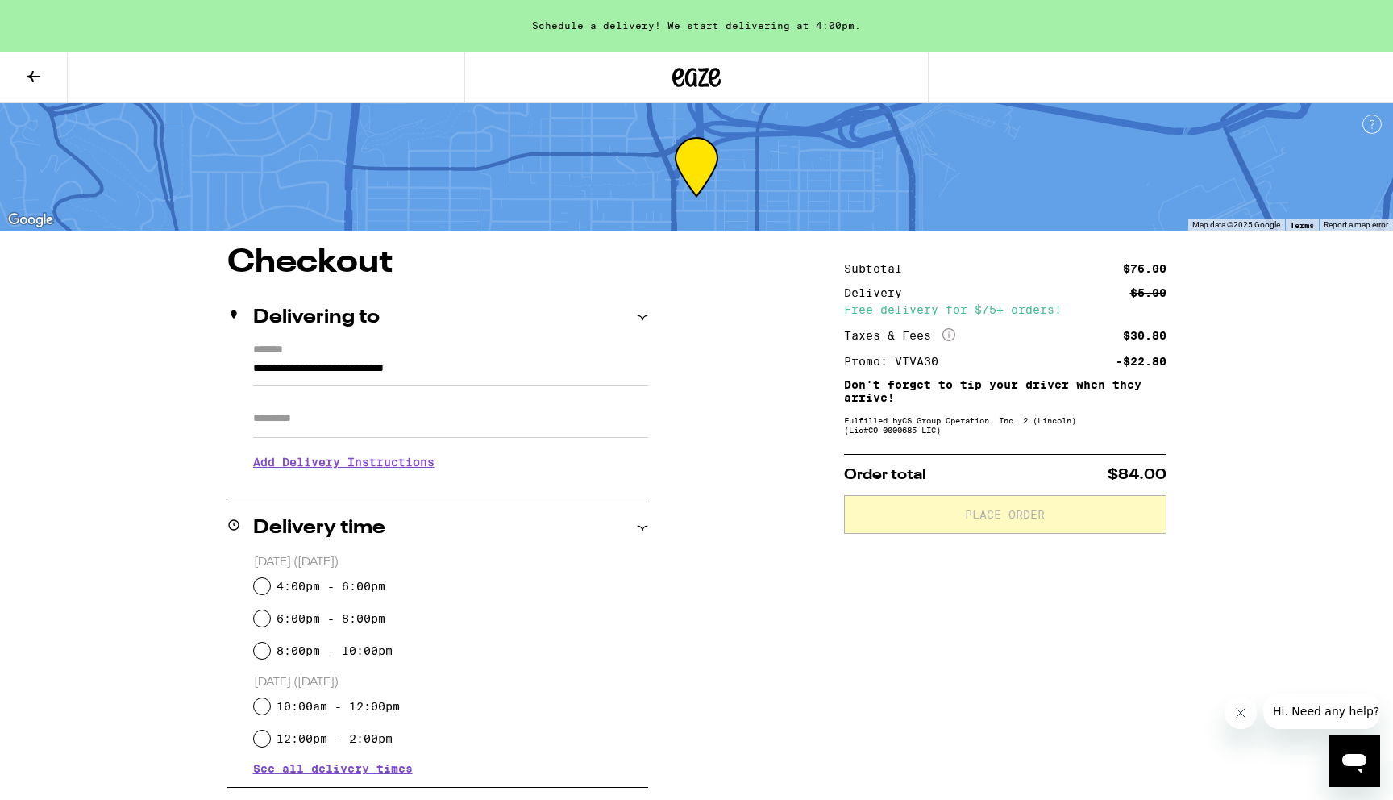
click at [821, 31] on div "Schedule a delivery! We start delivering at 4:00pm." at bounding box center [696, 26] width 1393 height 52
click at [252, 589] on div "[DATE] ([DATE]) 4:00pm - 6:00pm 6:00pm - 8:00pm 8:00pm - 10:00pm [DATE] ([DATE]…" at bounding box center [437, 664] width 421 height 220
click at [264, 586] on input "4:00pm - 6:00pm" at bounding box center [262, 586] width 16 height 16
radio input "true"
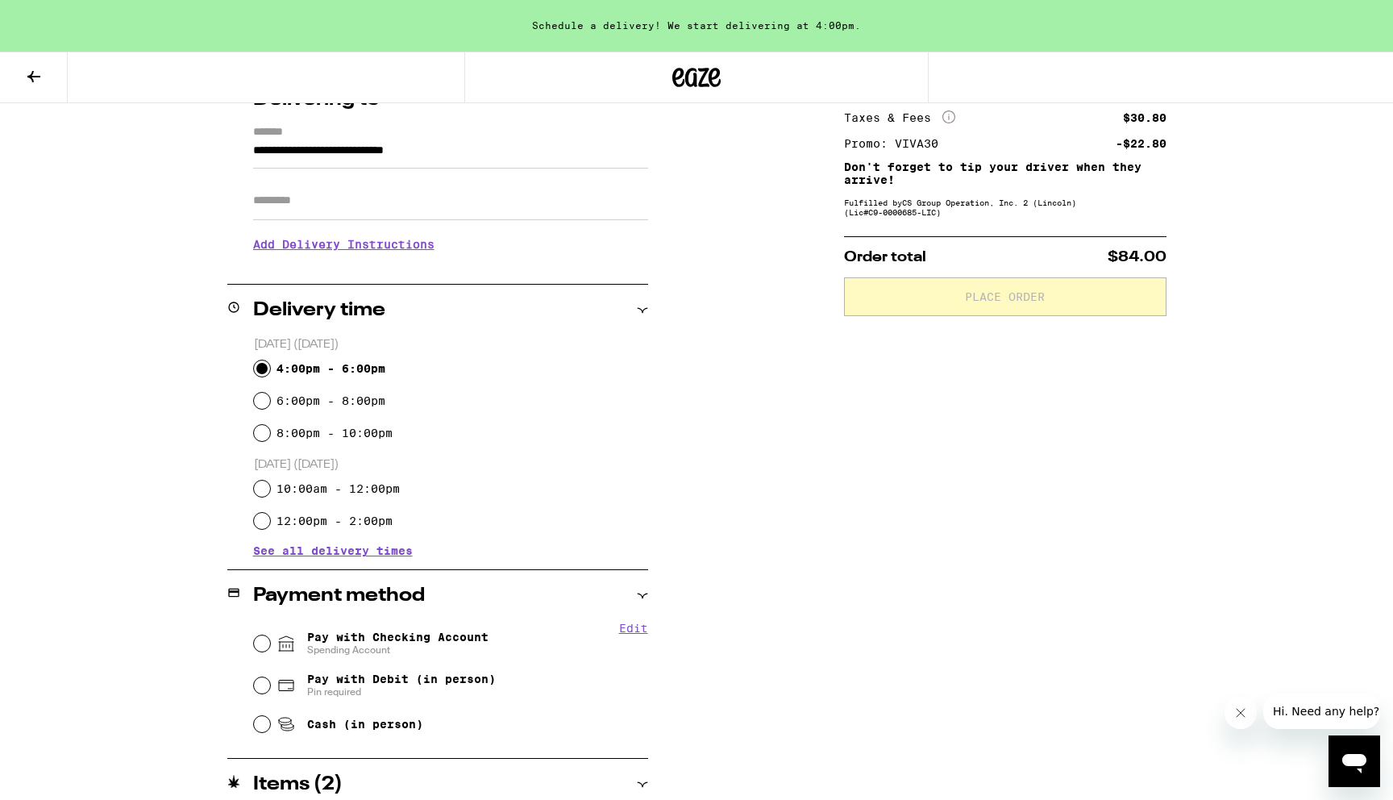
scroll to position [212, 0]
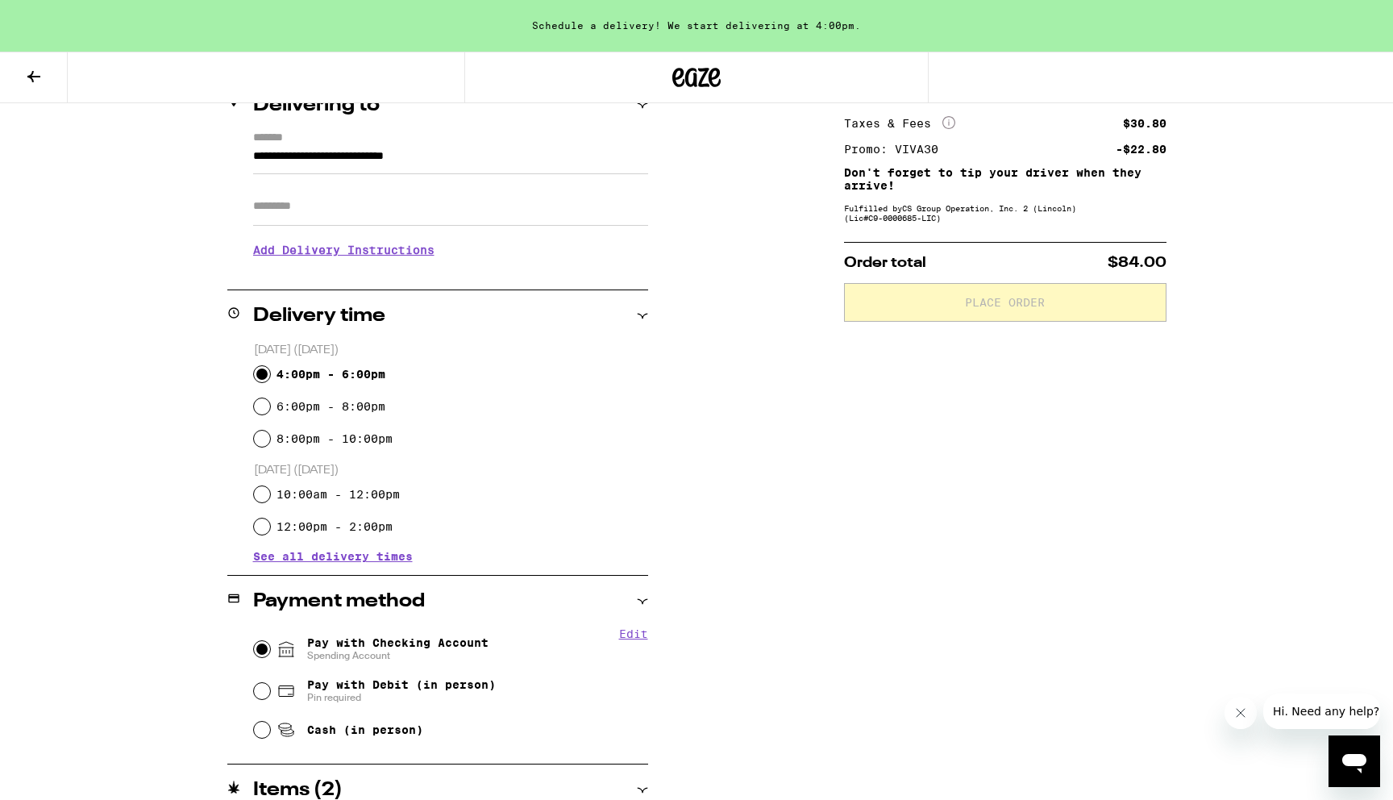
click at [262, 648] on input "Pay with Checking Account Spending Account" at bounding box center [262, 649] width 16 height 16
radio input "true"
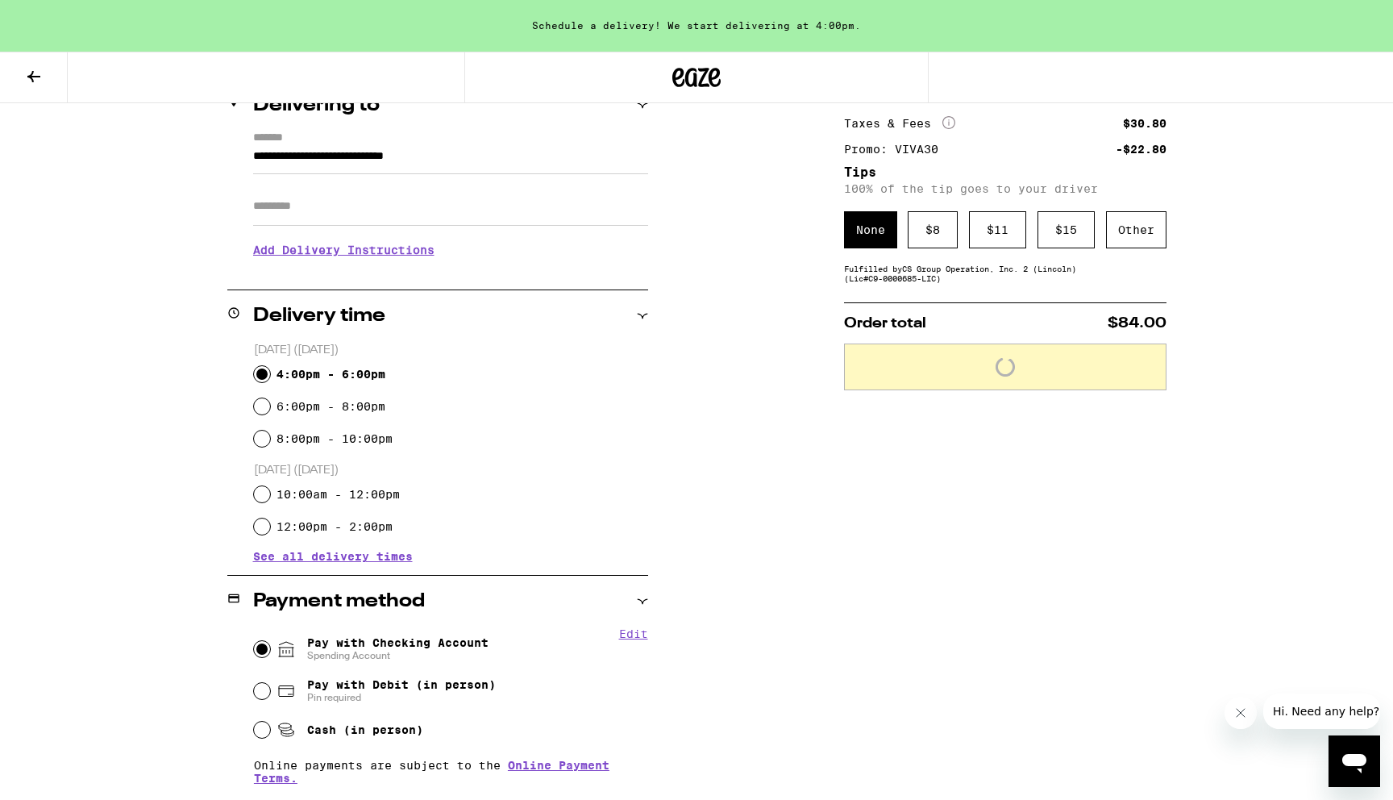
click at [634, 640] on button "Edit" at bounding box center [633, 633] width 29 height 13
click at [266, 685] on div "Pay with Debit (in person) Pin required" at bounding box center [451, 691] width 394 height 42
click at [252, 690] on div "Done Pay with Checking Account Spending Account Remove Account Pay with Debit (…" at bounding box center [437, 711] width 421 height 169
click at [264, 699] on input "Pay with Debit (in person) Pin required" at bounding box center [262, 691] width 16 height 16
radio input "true"
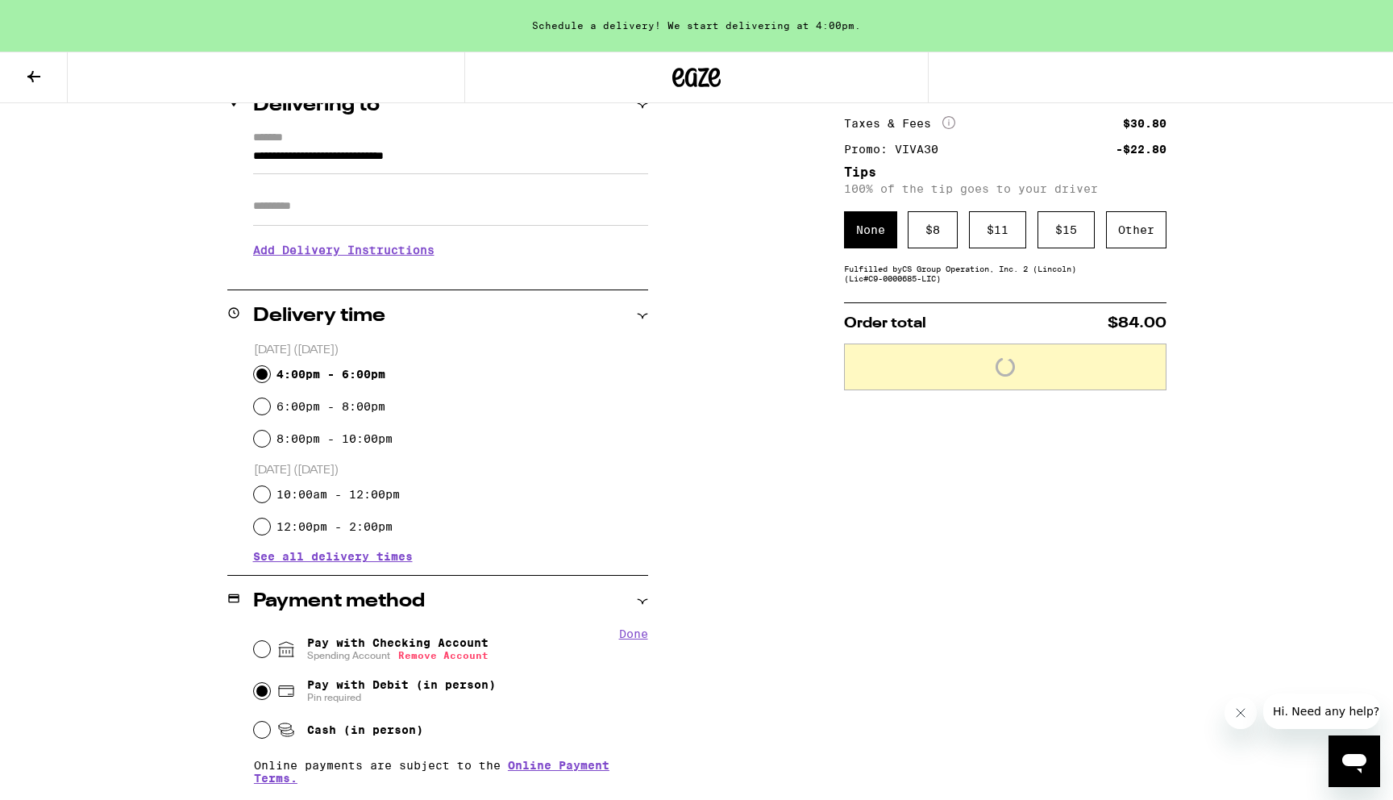
click at [264, 699] on input "Pay with Debit (in person) Pin required" at bounding box center [262, 691] width 16 height 16
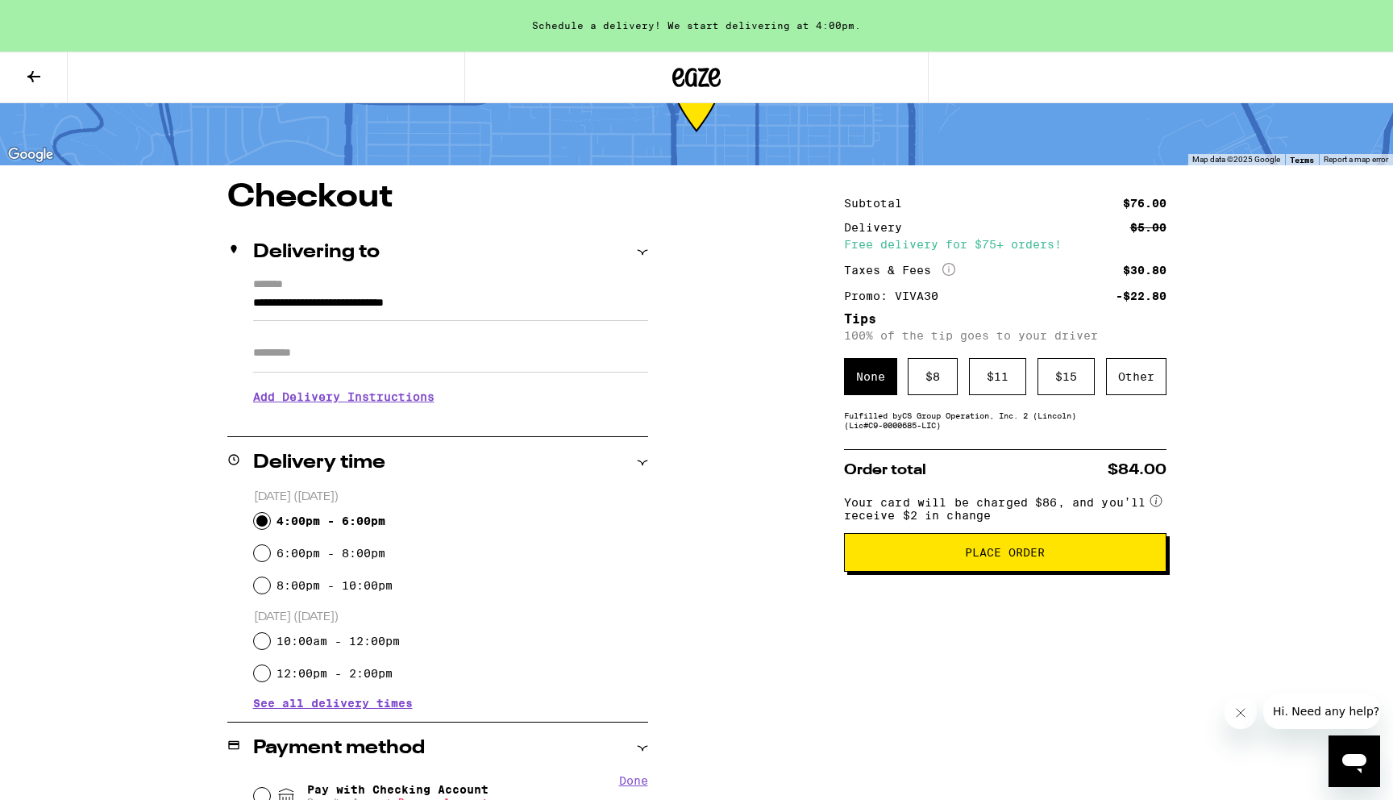
scroll to position [0, 0]
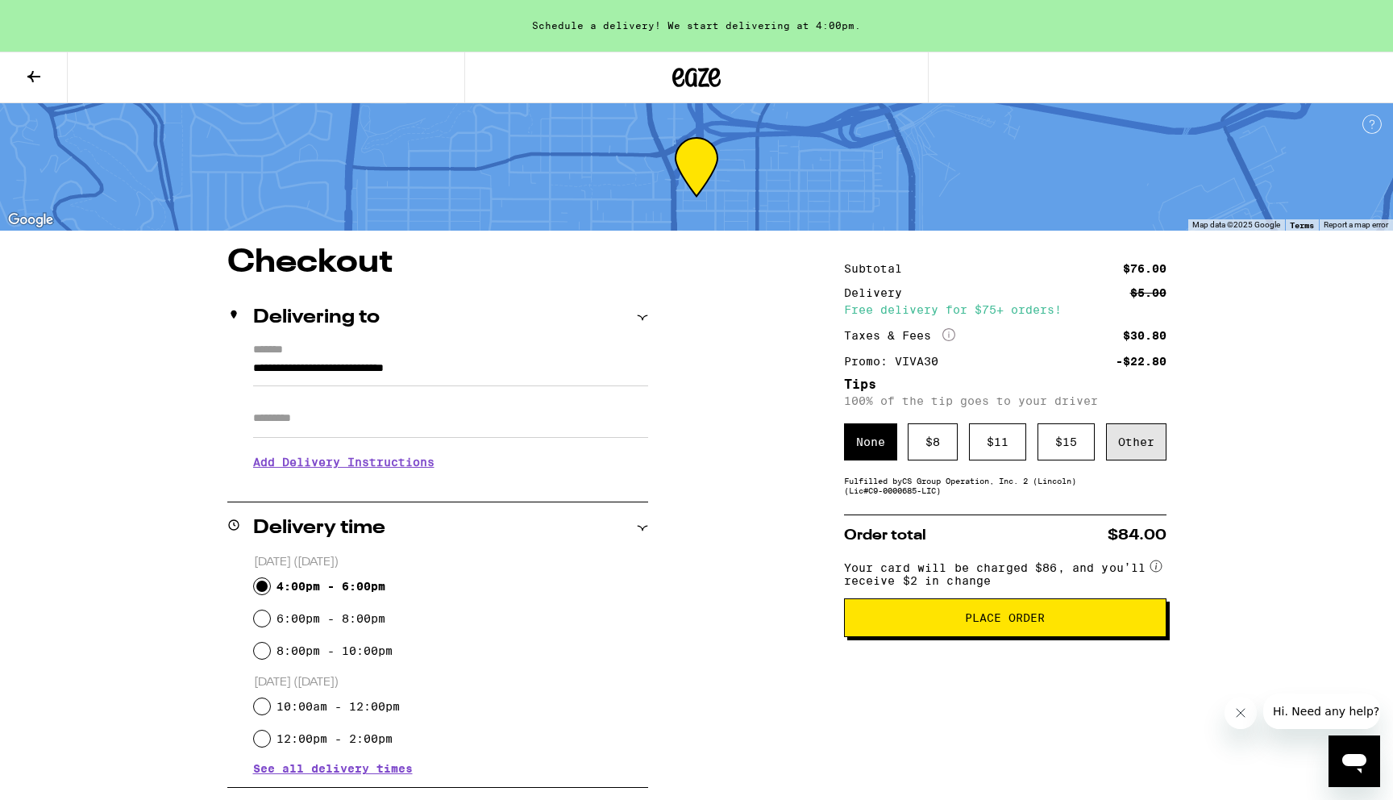
click at [1122, 458] on div "Other" at bounding box center [1136, 441] width 60 height 37
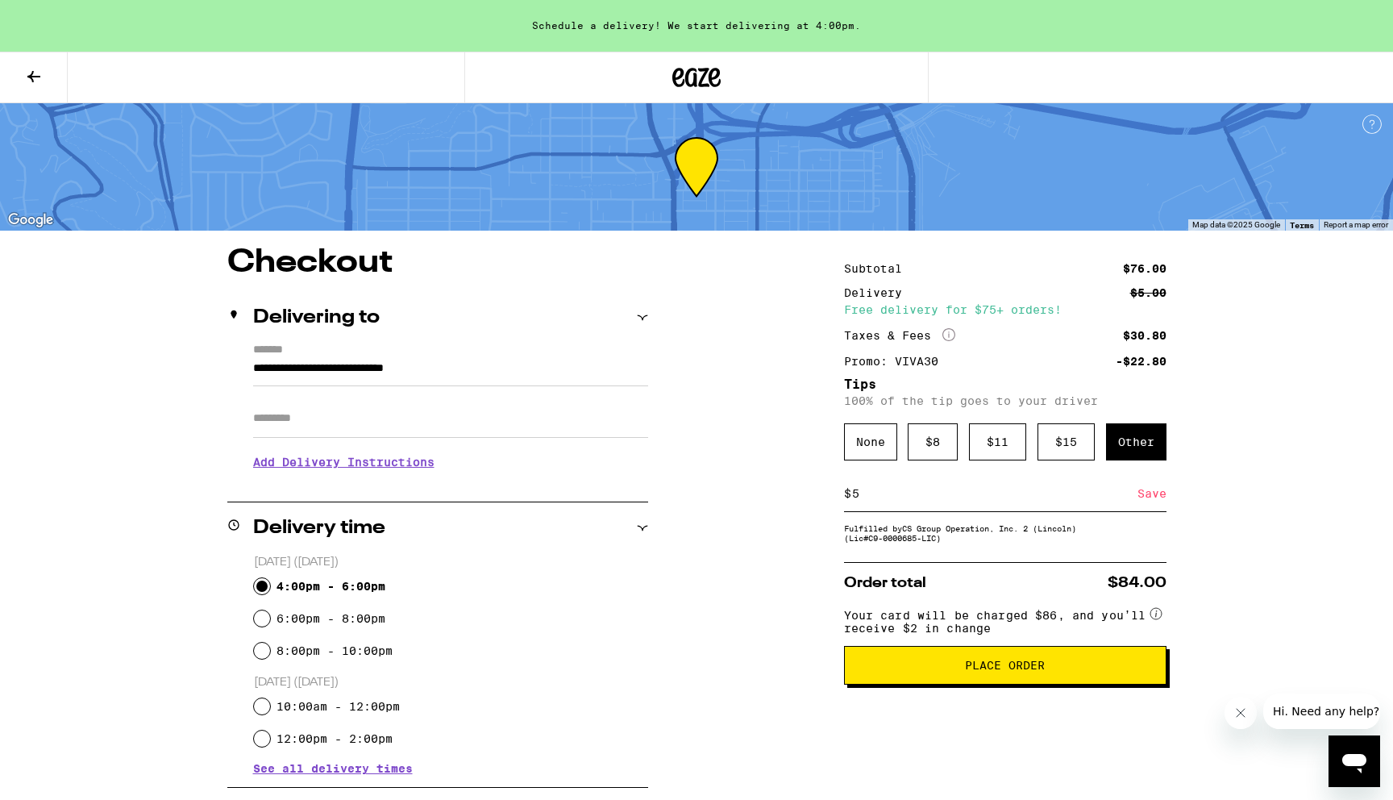
type input "5"
drag, startPoint x: 1072, startPoint y: 682, endPoint x: 1216, endPoint y: 571, distance: 182.3
click at [1216, 571] on div "**********" at bounding box center [696, 696] width 1161 height 898
